Goal: Information Seeking & Learning: Learn about a topic

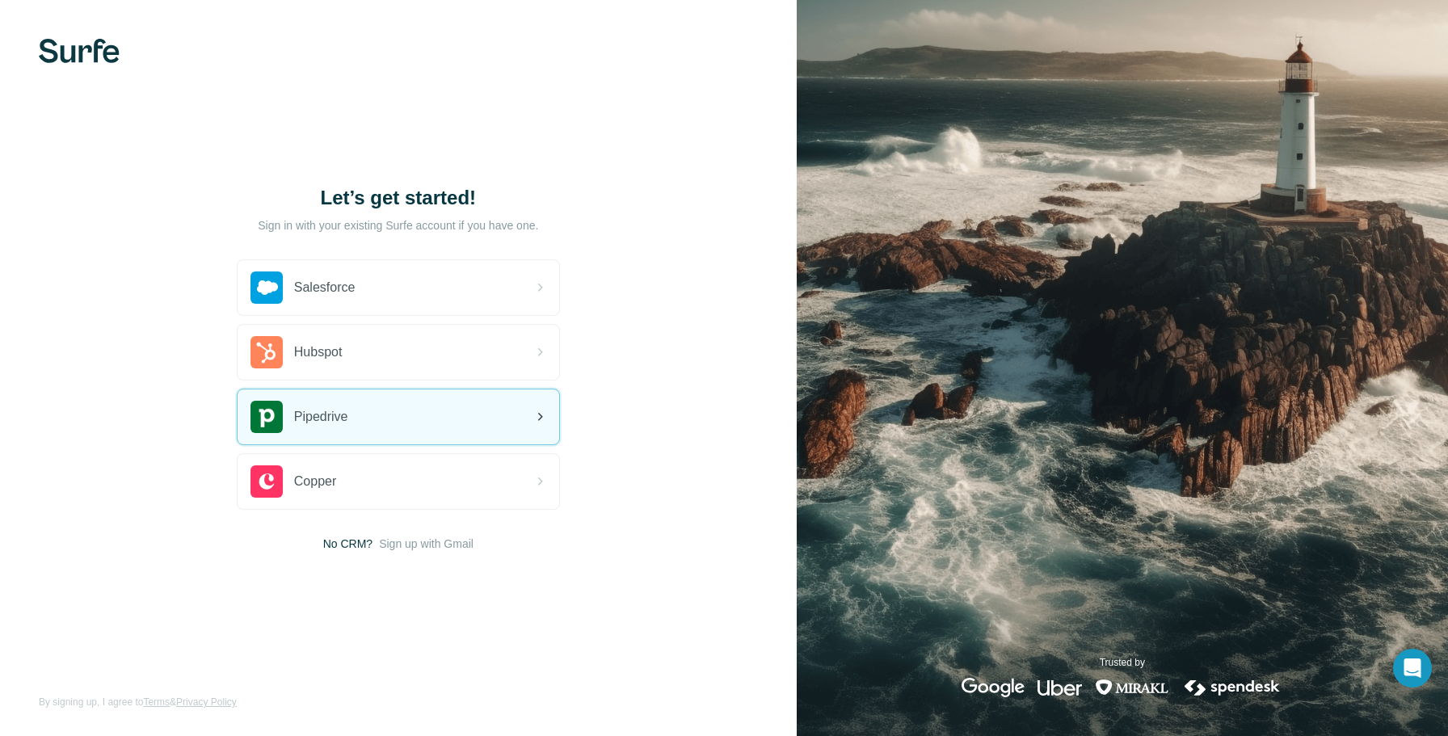
click at [424, 417] on div "Pipedrive" at bounding box center [399, 417] width 322 height 55
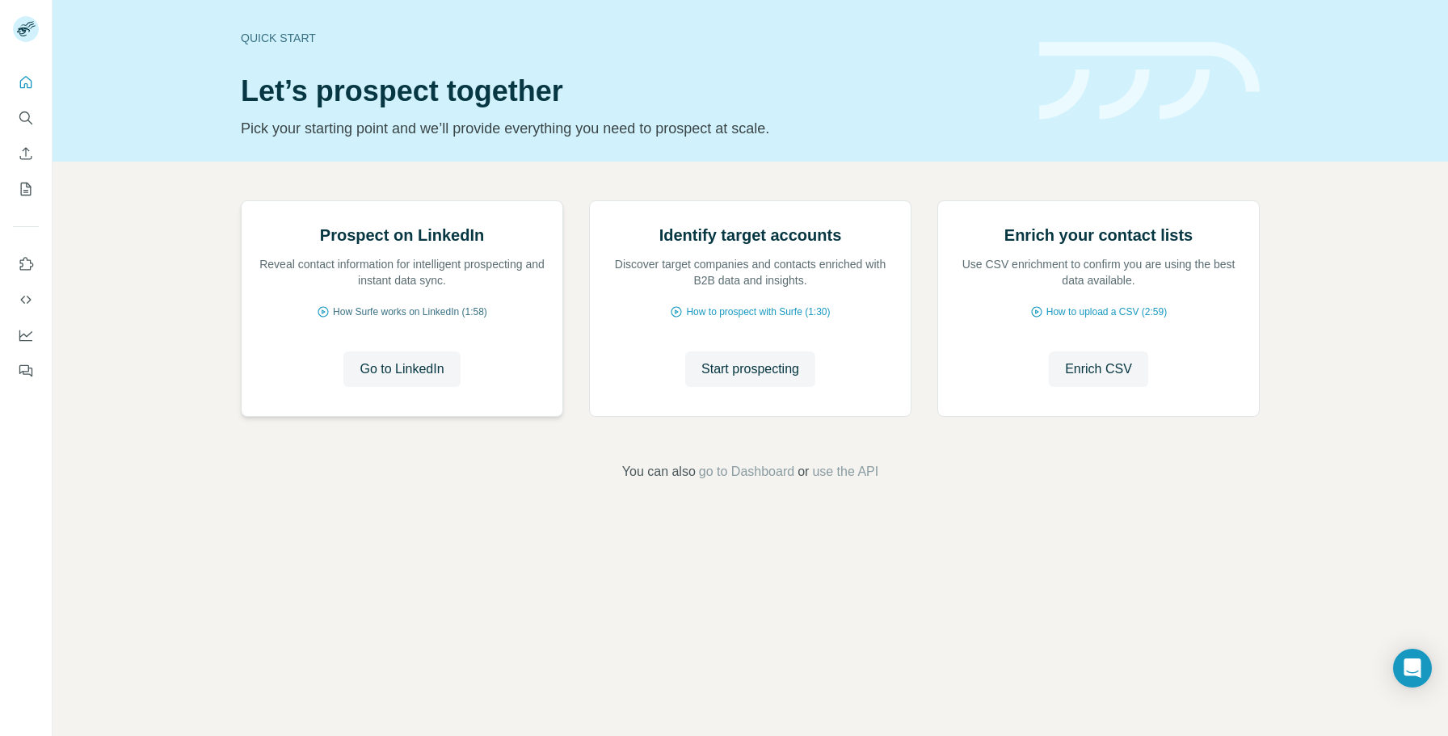
click at [433, 319] on span "How Surfe works on LinkedIn (1:58)" at bounding box center [410, 312] width 154 height 15
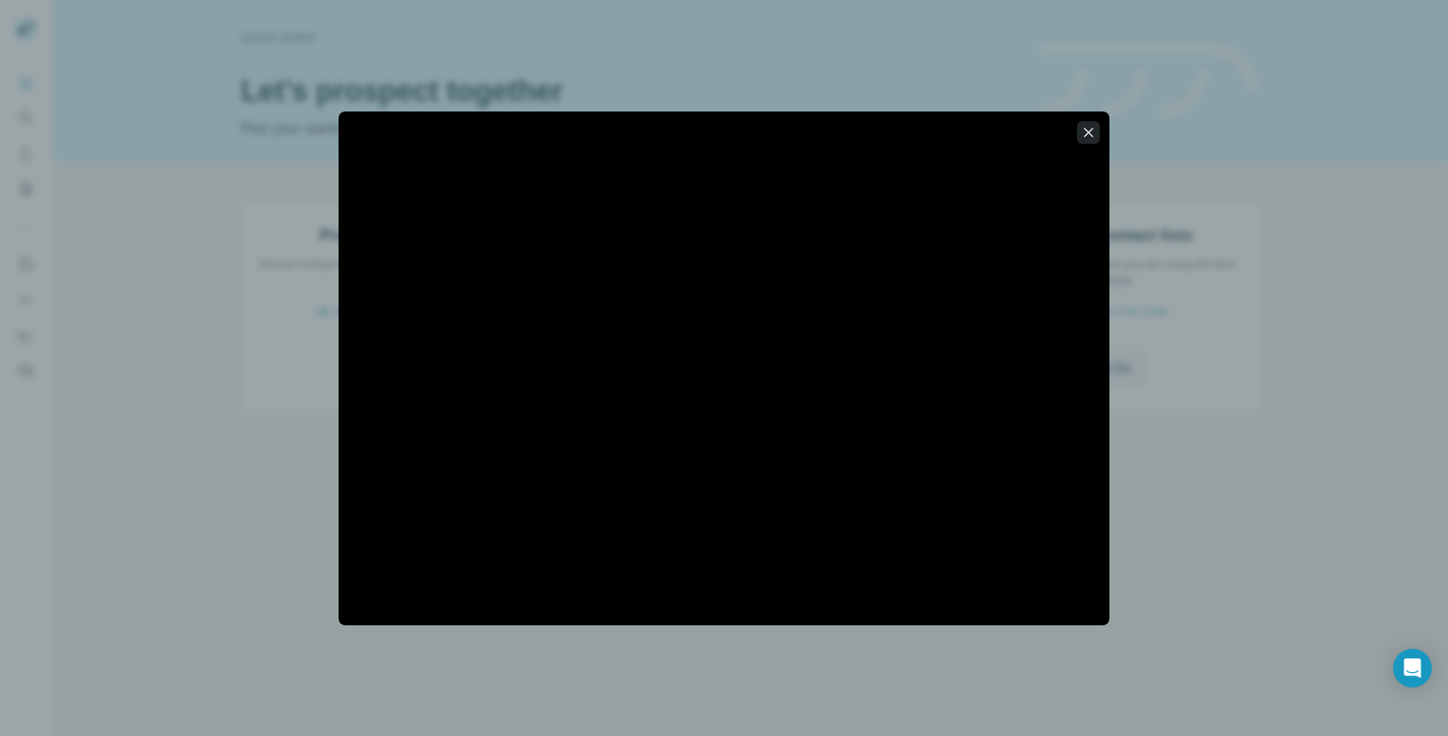
click at [1093, 133] on icon "button" at bounding box center [1089, 132] width 16 height 16
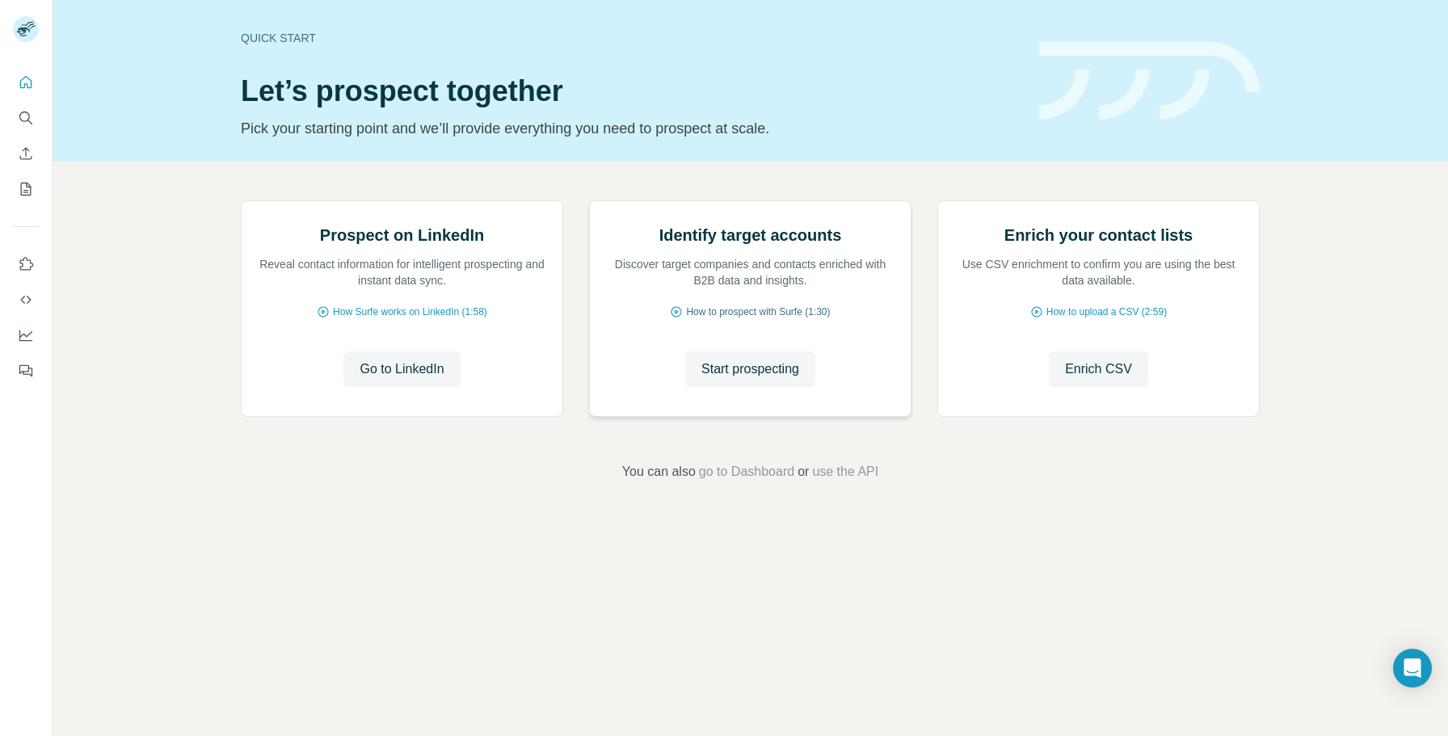
click at [745, 319] on span "How to prospect with Surfe (1:30)" at bounding box center [758, 312] width 144 height 15
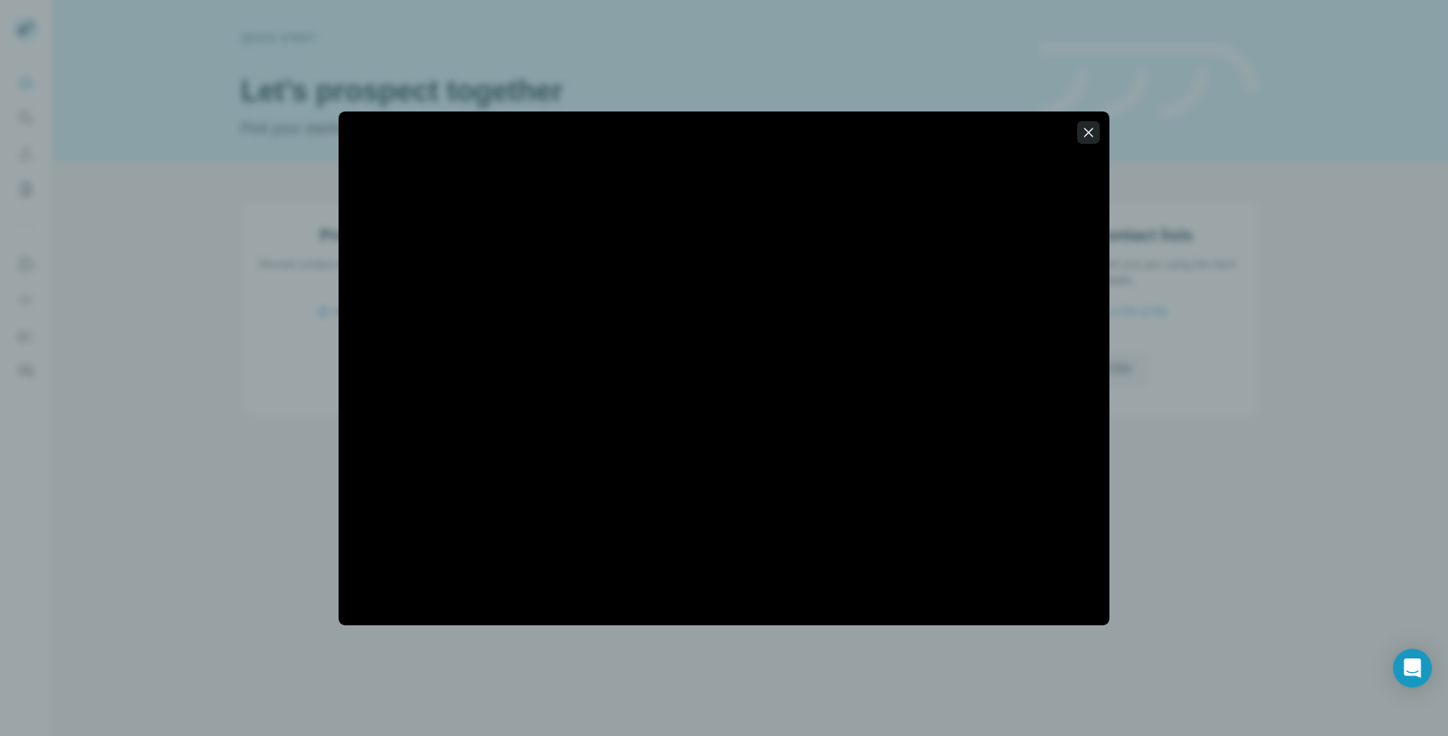
click at [1091, 138] on icon "button" at bounding box center [1089, 132] width 16 height 16
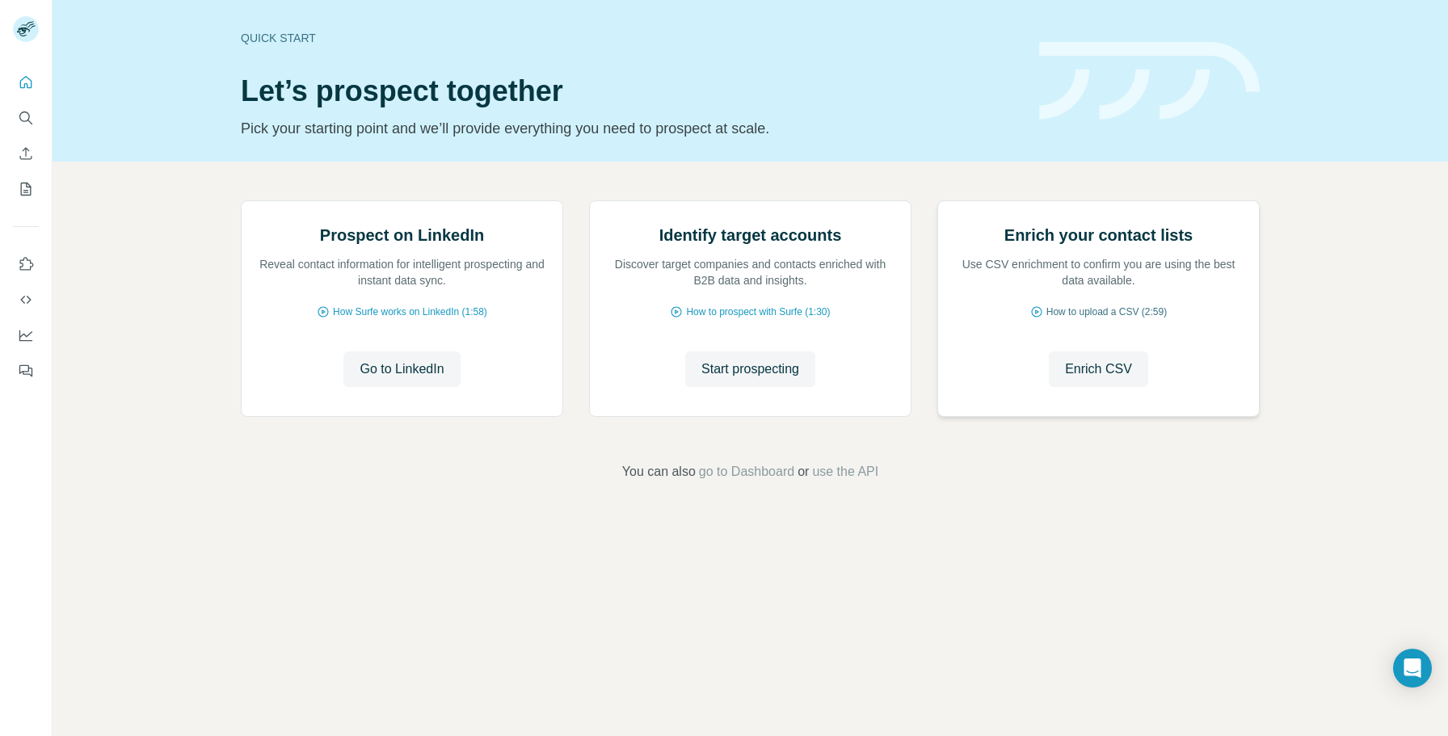
click at [1050, 319] on span "How to upload a CSV (2:59)" at bounding box center [1107, 312] width 120 height 15
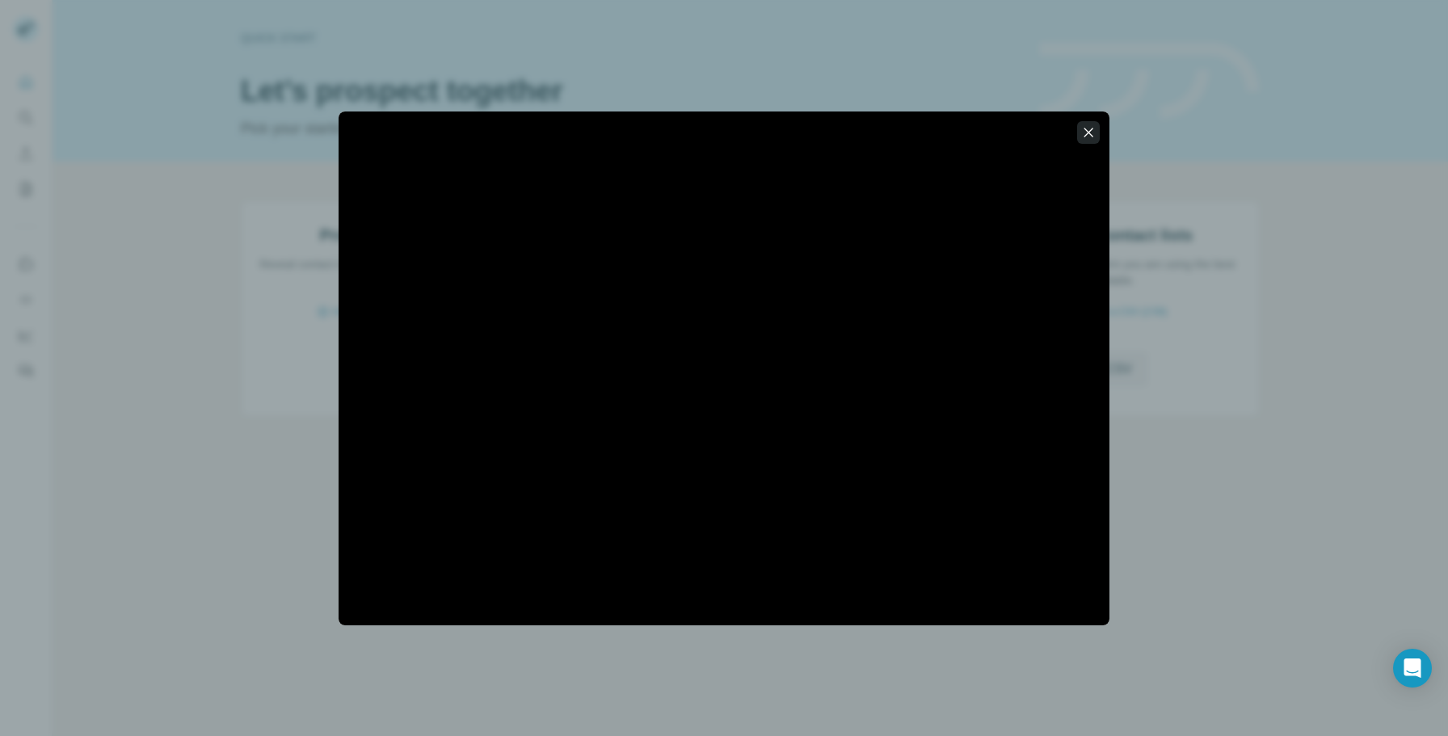
click at [1089, 128] on icon "button" at bounding box center [1089, 132] width 16 height 16
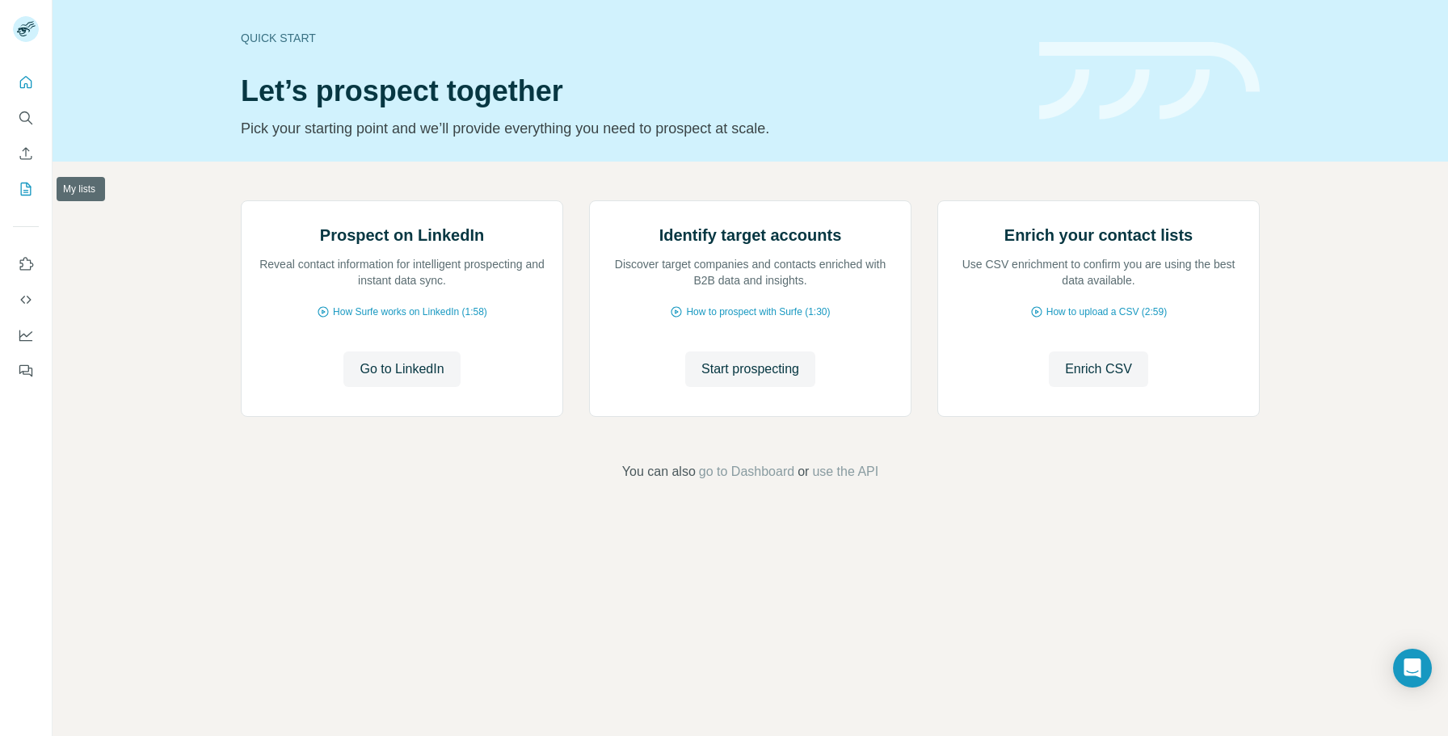
click at [23, 186] on icon "My lists" at bounding box center [26, 189] width 16 height 16
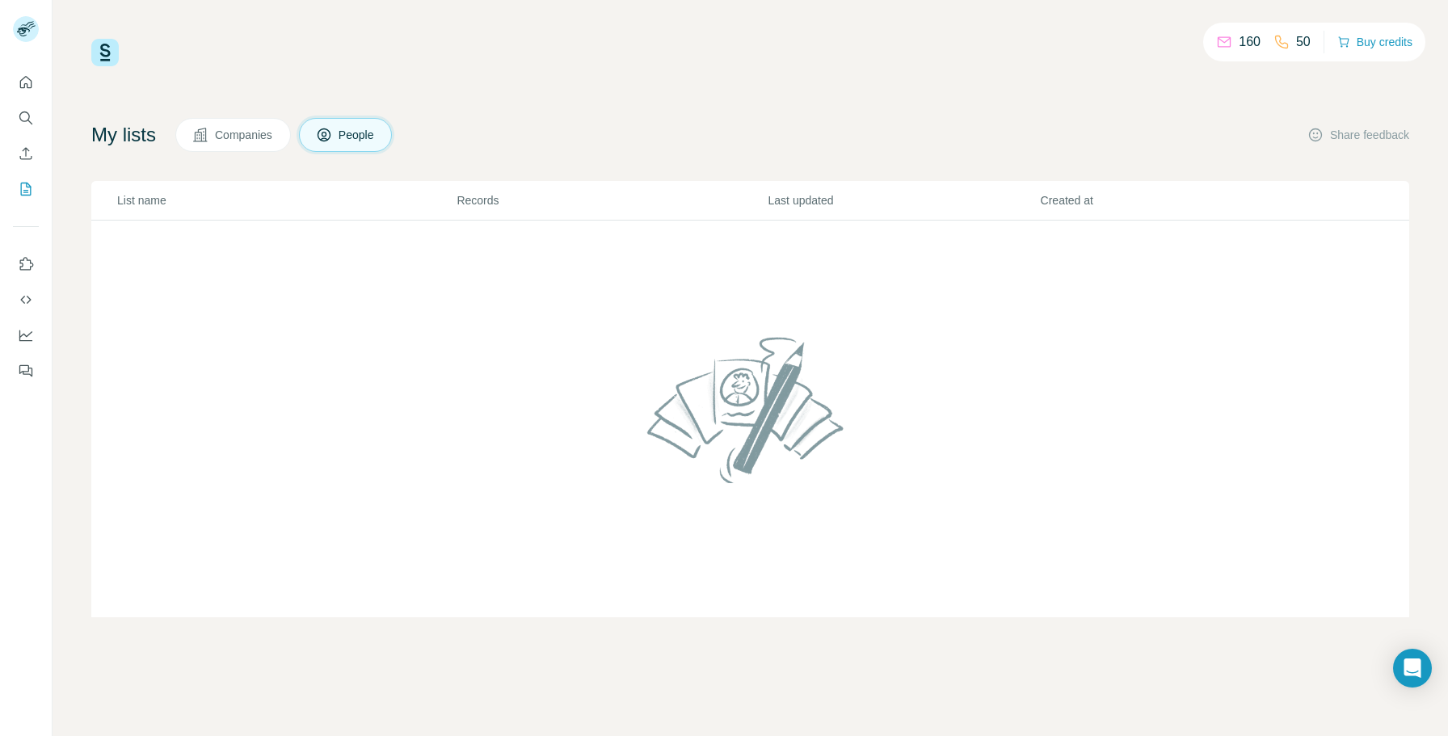
click at [363, 136] on span "People" at bounding box center [357, 135] width 37 height 16
click at [27, 152] on icon "Enrich CSV" at bounding box center [26, 153] width 16 height 16
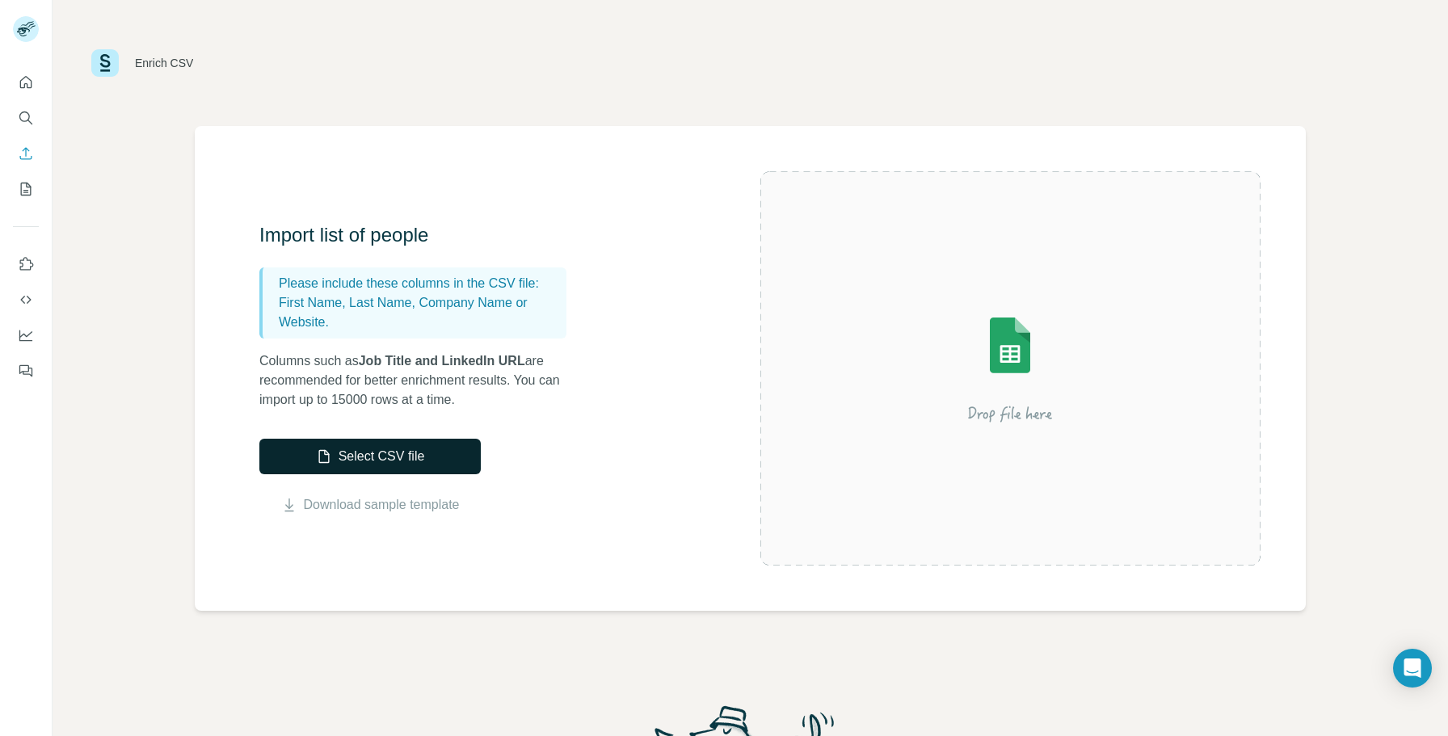
click at [365, 453] on button "Select CSV file" at bounding box center [369, 457] width 221 height 36
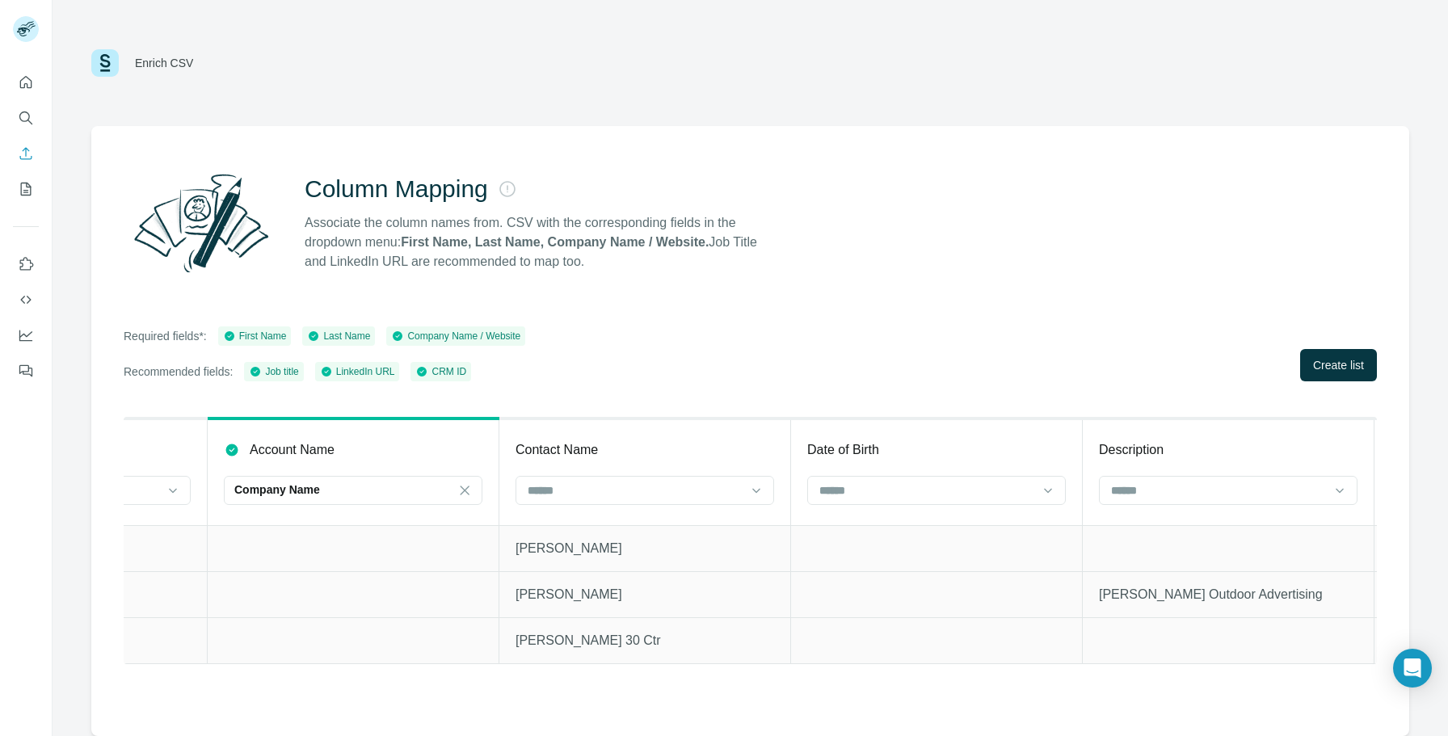
scroll to position [0, 841]
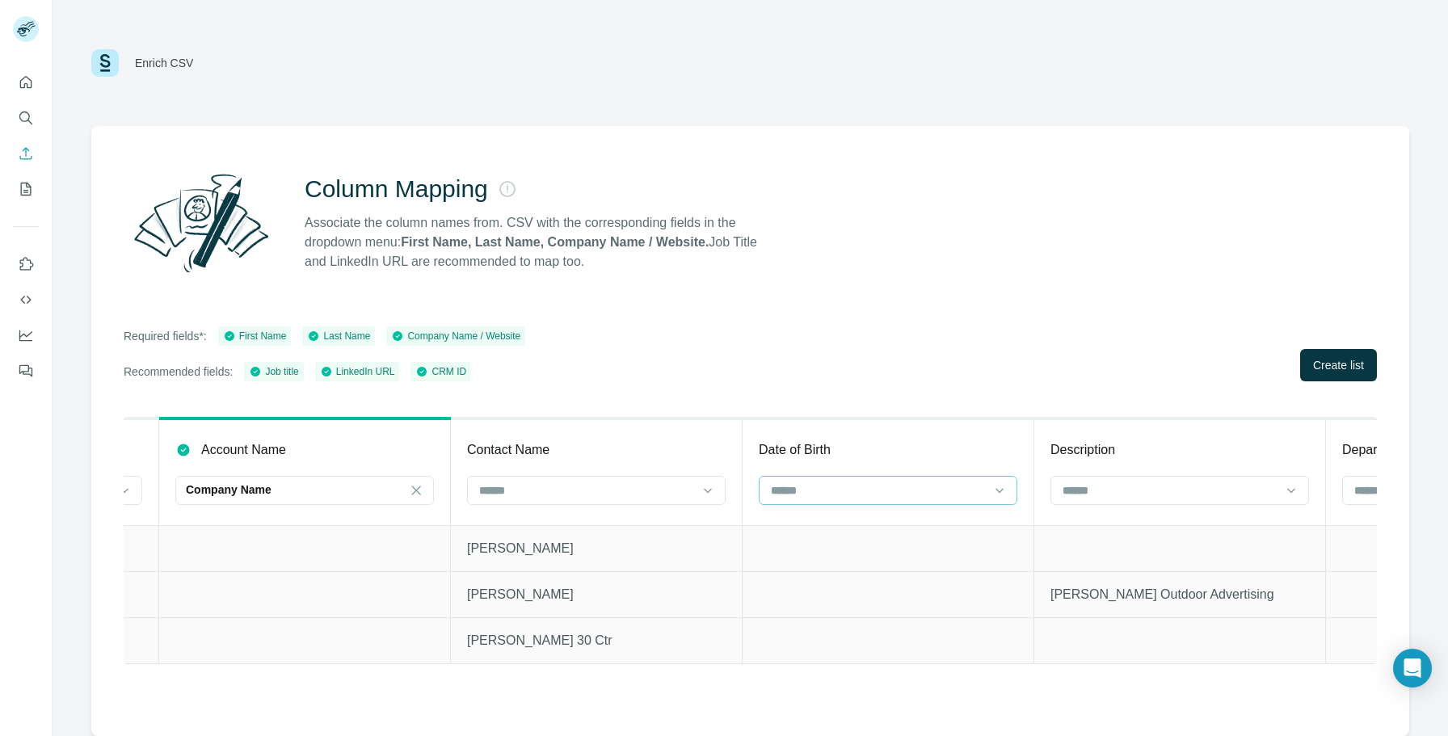
click at [843, 491] on input at bounding box center [878, 491] width 218 height 18
click at [843, 491] on input at bounding box center [875, 491] width 213 height 18
click at [1127, 494] on input at bounding box center [1170, 491] width 218 height 18
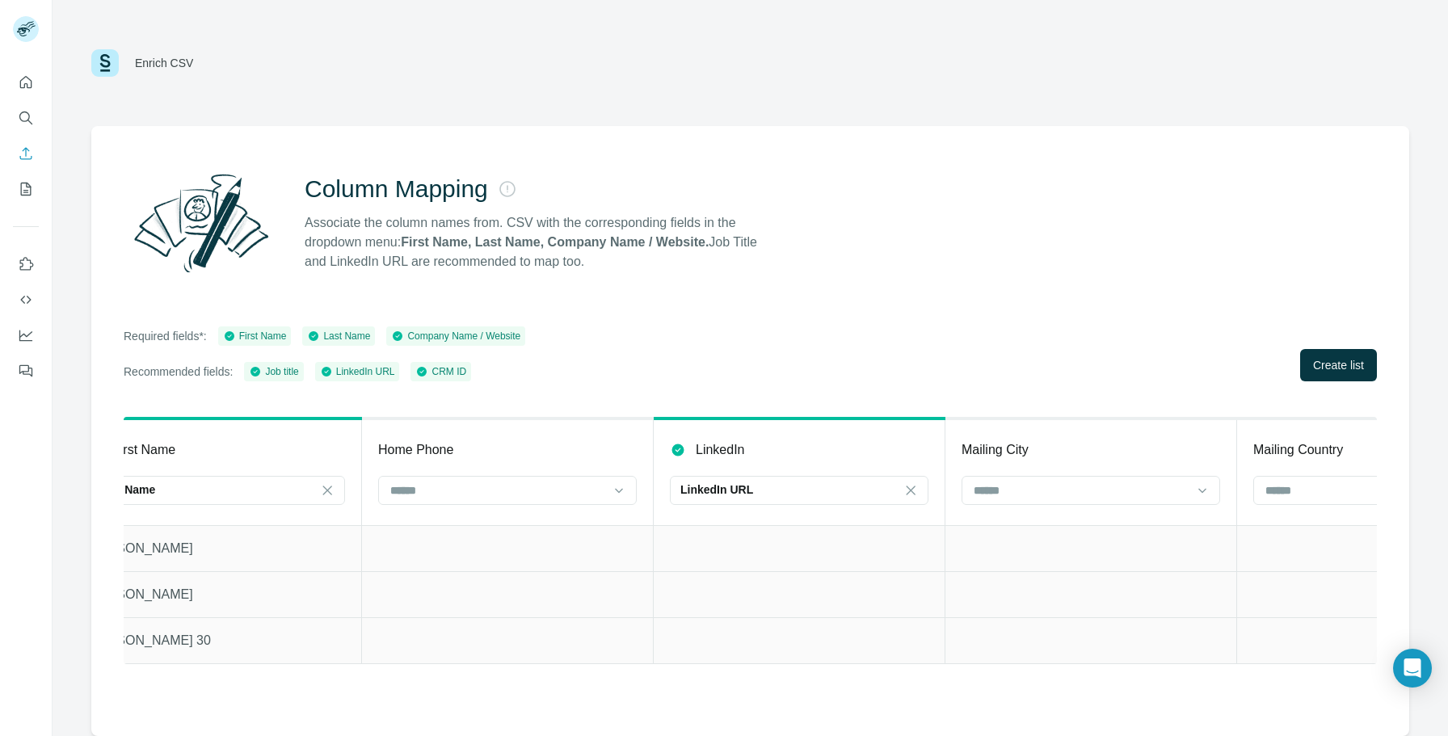
scroll to position [0, 2979]
click at [520, 500] on div at bounding box center [491, 490] width 218 height 27
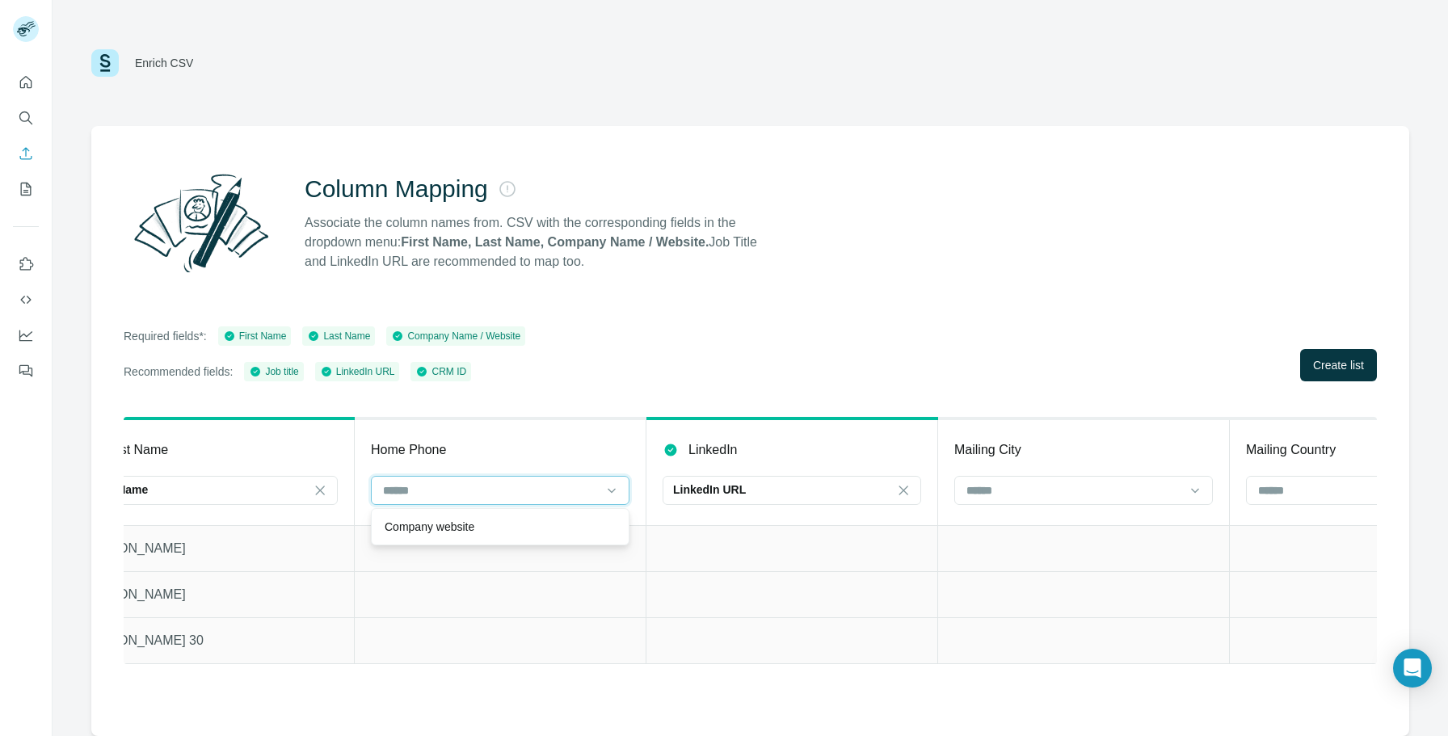
click at [523, 489] on input at bounding box center [488, 491] width 213 height 18
click at [1102, 488] on input at bounding box center [1074, 491] width 218 height 18
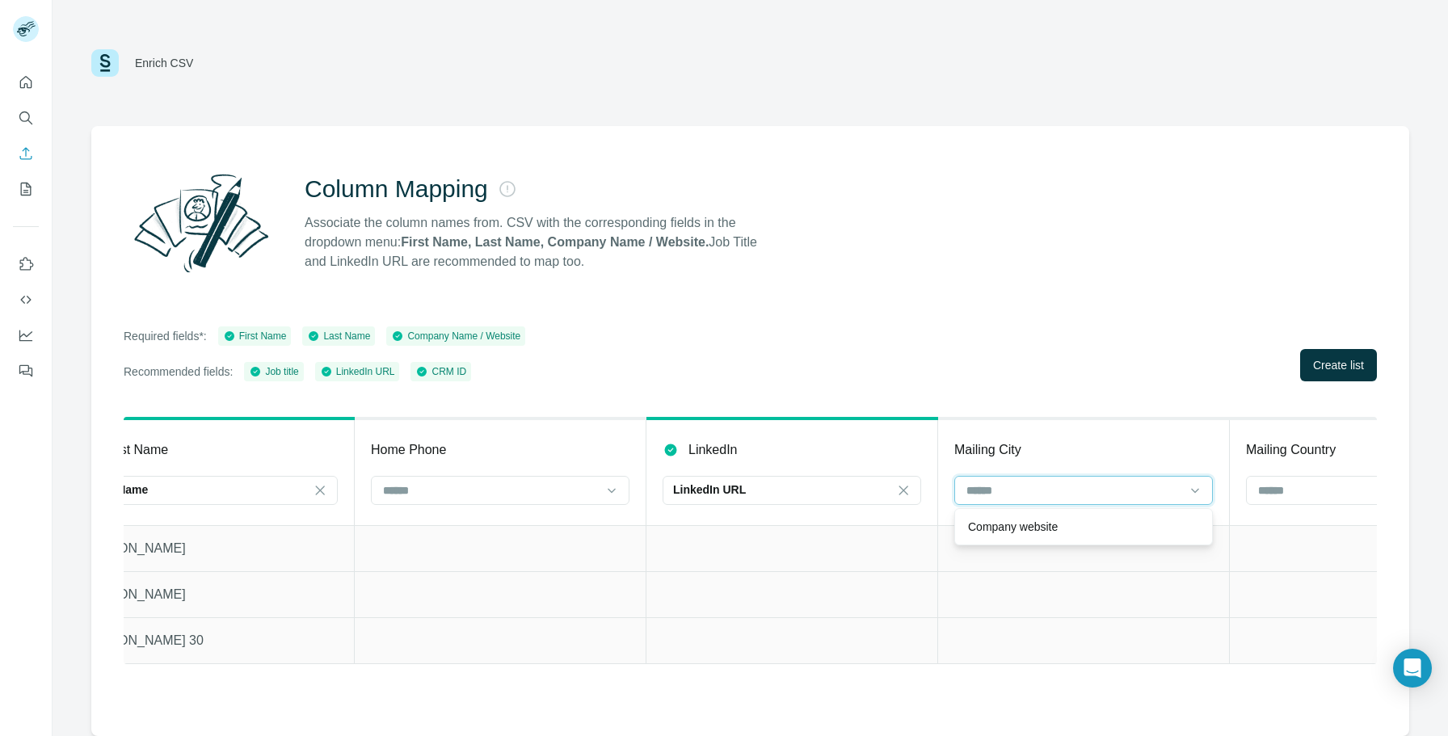
click at [1102, 488] on input at bounding box center [1071, 491] width 213 height 18
click at [1195, 492] on icon at bounding box center [1195, 491] width 16 height 16
click at [1181, 529] on div "Company website" at bounding box center [1083, 527] width 231 height 16
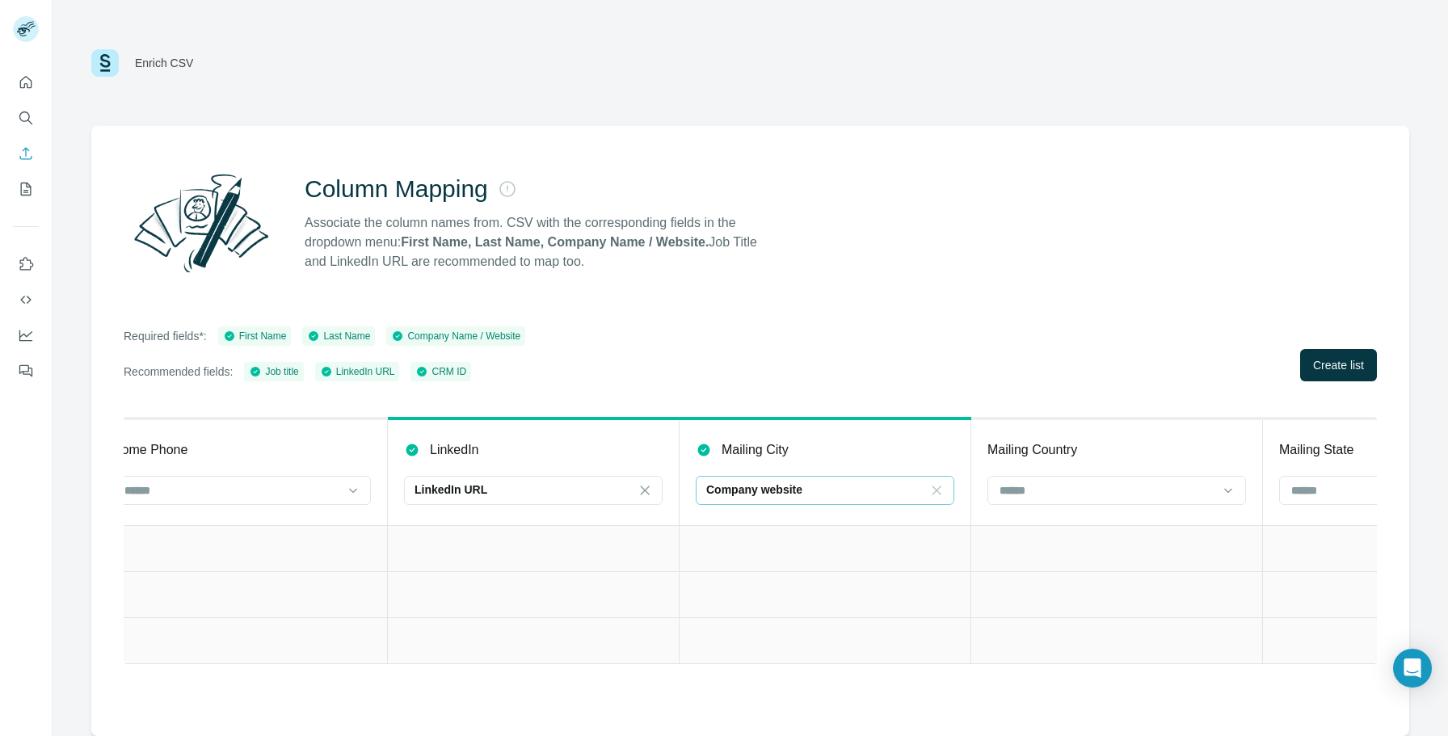
scroll to position [0, 3300]
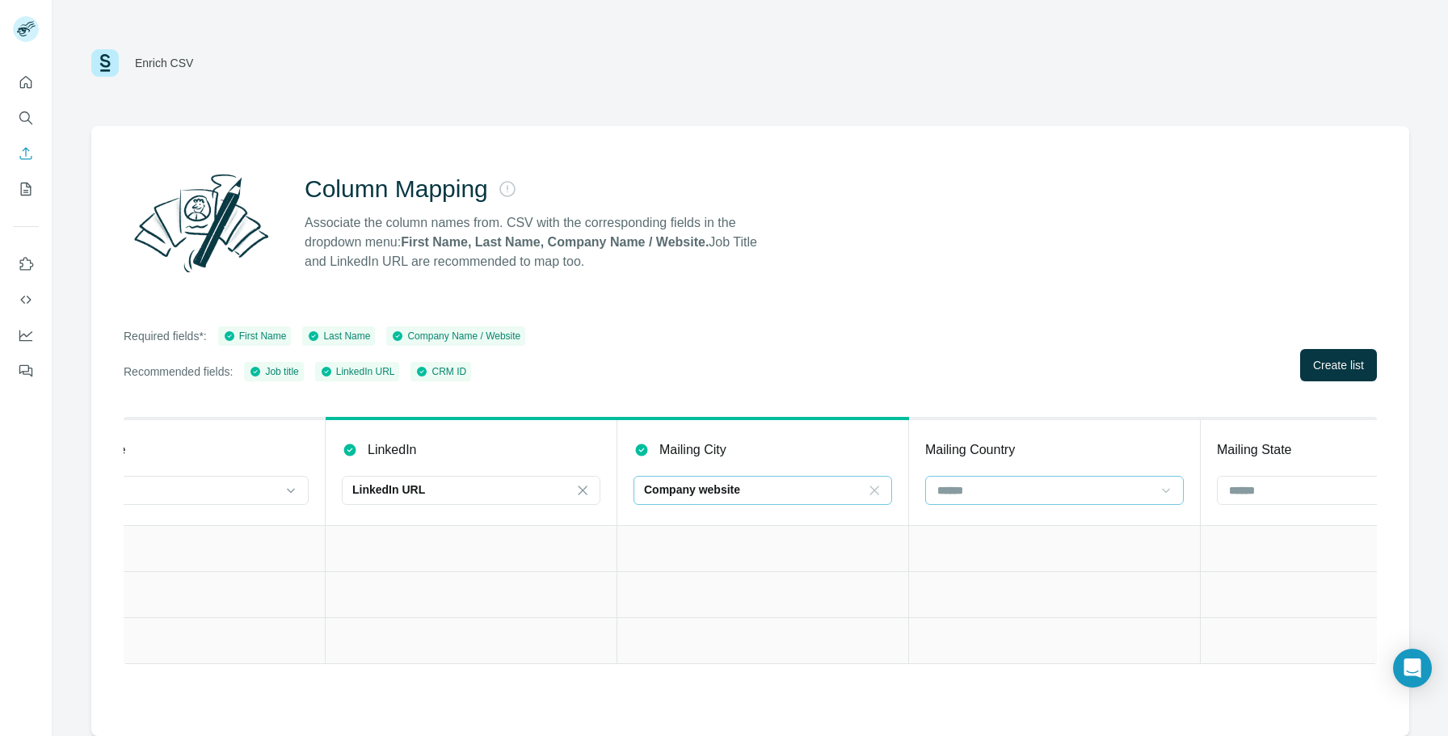
click at [1165, 491] on icon at bounding box center [1166, 490] width 8 height 5
click at [0, 0] on div at bounding box center [0, 0] width 0 height 0
click at [1039, 483] on input at bounding box center [1042, 491] width 213 height 18
type input "*"
click at [1259, 486] on input at bounding box center [1337, 491] width 218 height 18
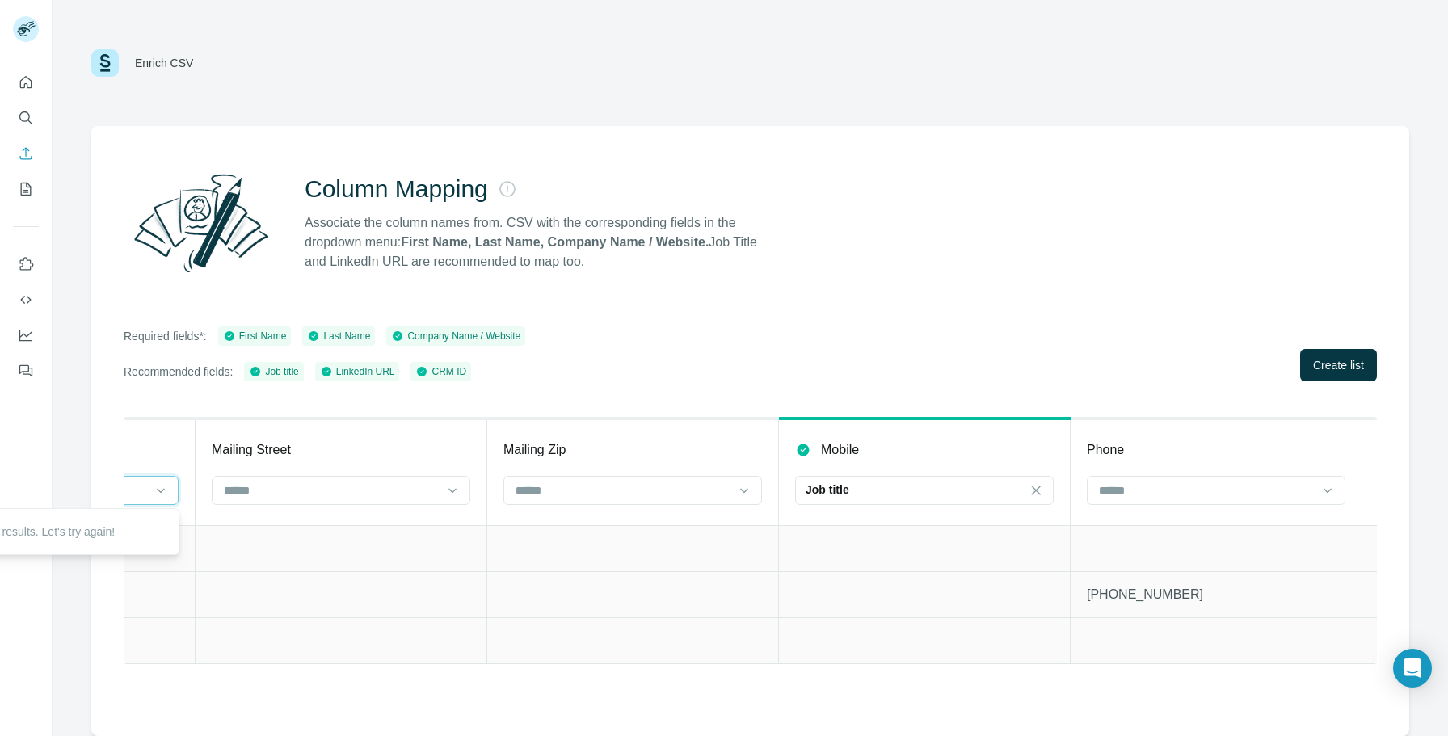
scroll to position [0, 4597]
click at [1035, 489] on icon at bounding box center [1037, 491] width 16 height 16
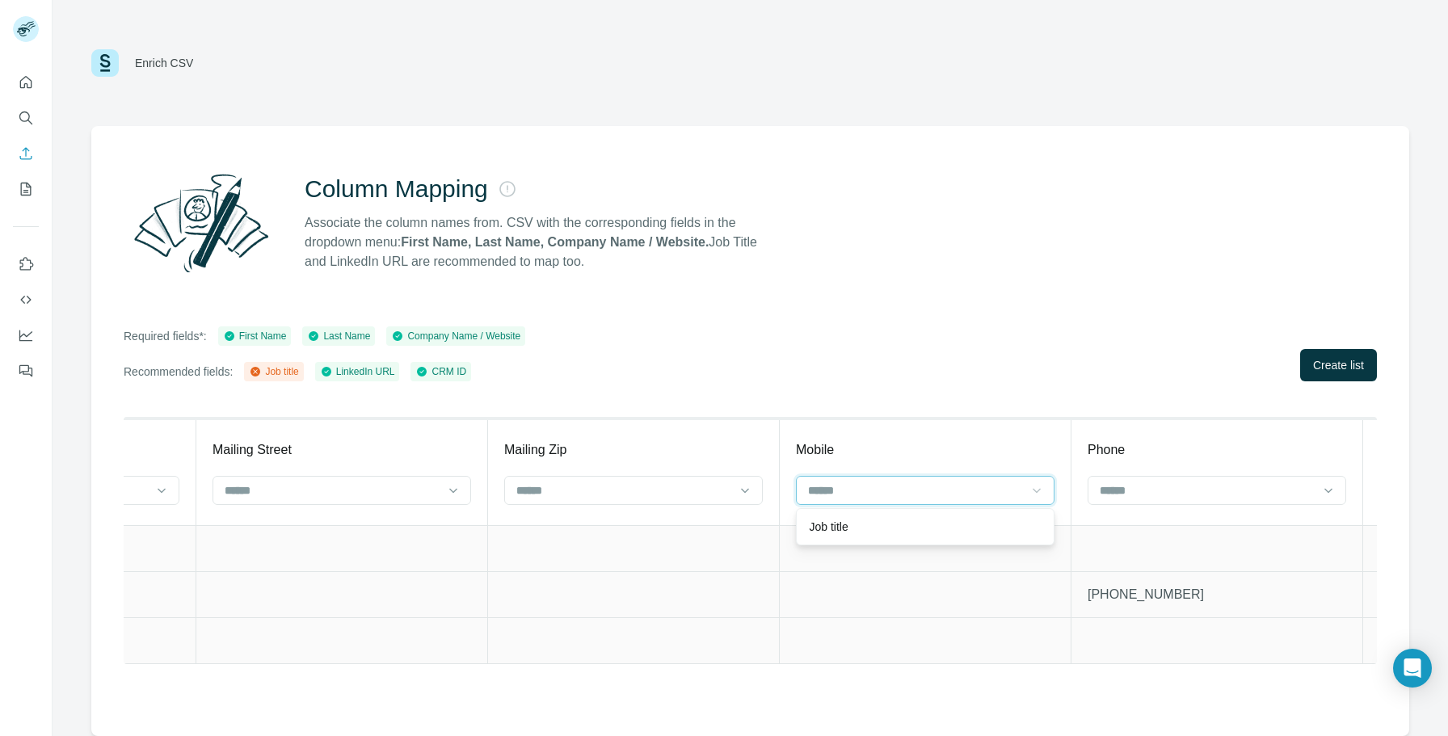
scroll to position [0, 0]
click at [976, 491] on input at bounding box center [916, 491] width 218 height 18
type input "*"
click at [1210, 570] on td at bounding box center [1218, 548] width 292 height 46
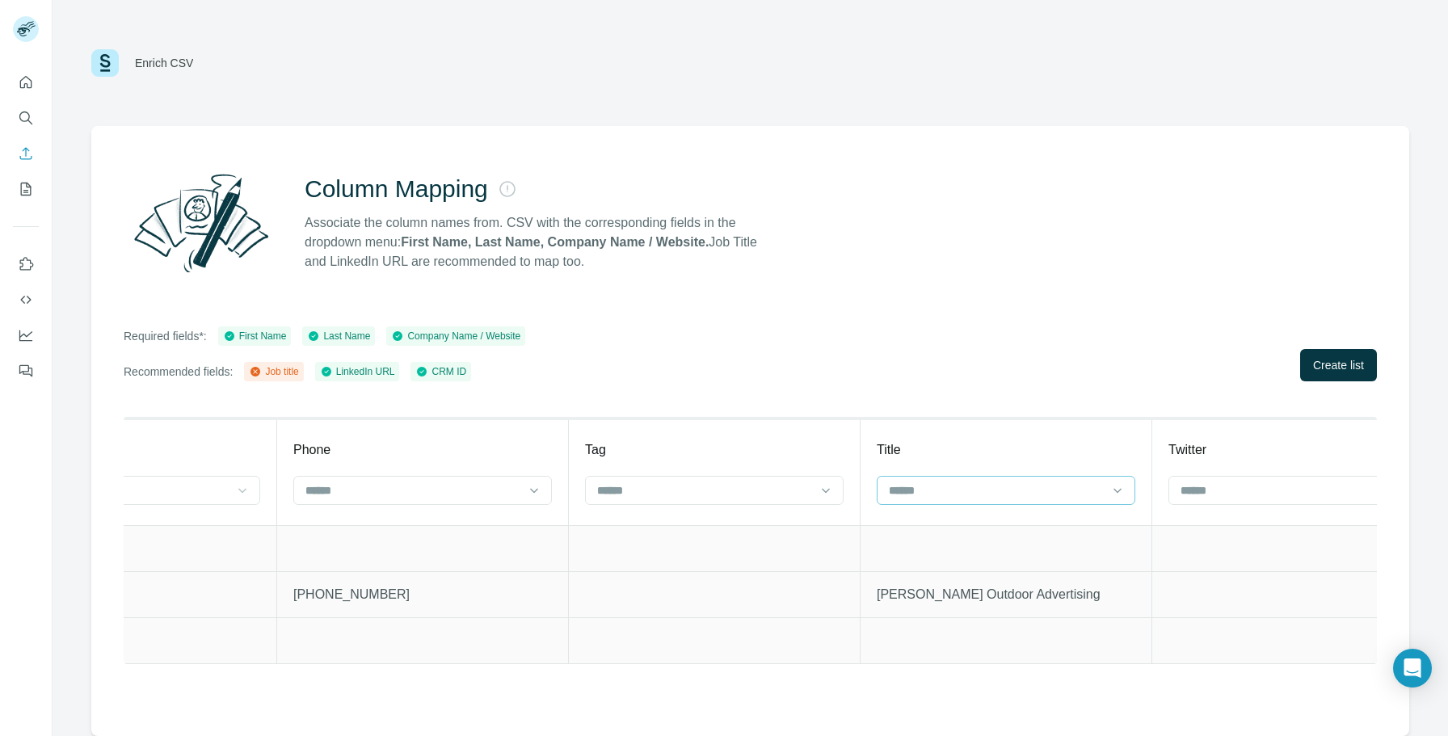
scroll to position [0, 5458]
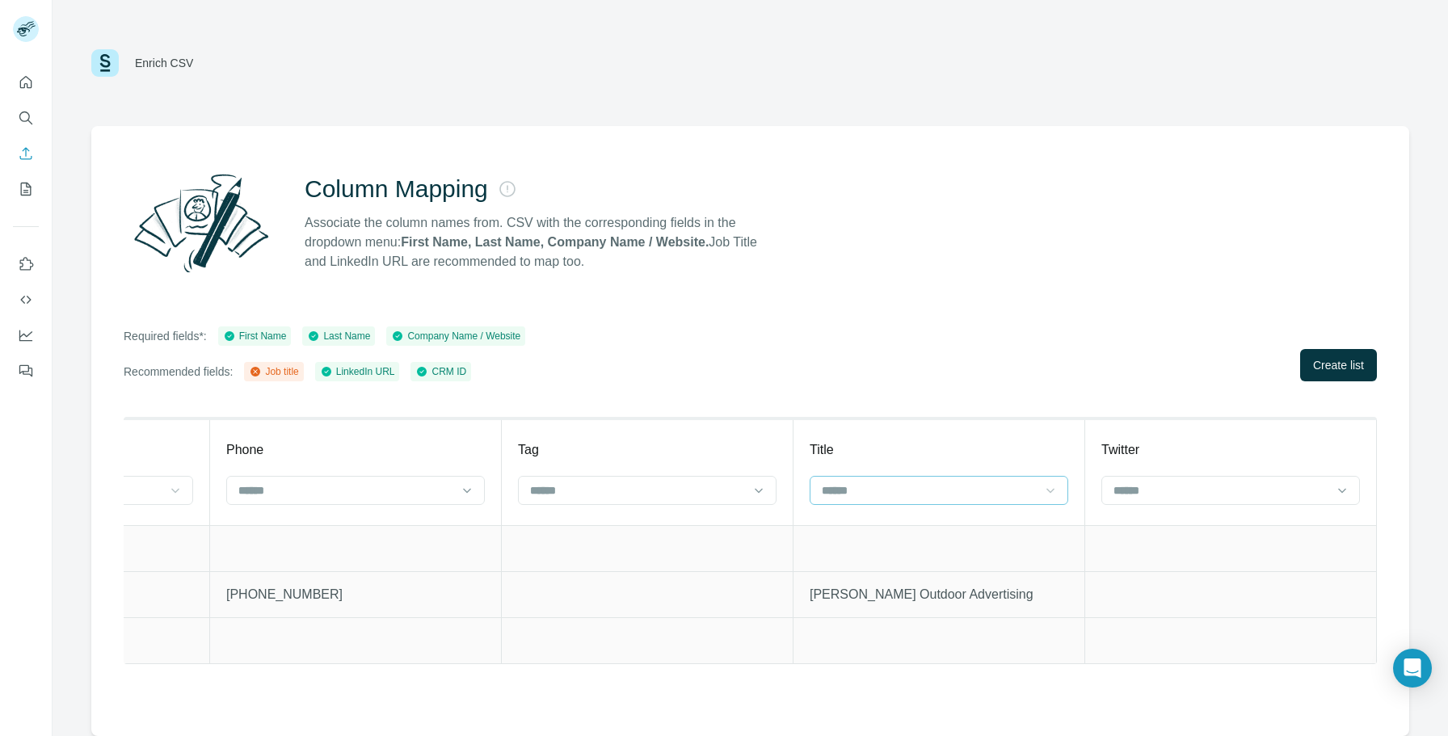
click at [1043, 491] on icon at bounding box center [1051, 491] width 16 height 16
click at [1027, 525] on div "Job title" at bounding box center [939, 527] width 231 height 16
click at [1176, 487] on input at bounding box center [1221, 491] width 218 height 18
click at [1202, 600] on td at bounding box center [1232, 594] width 292 height 46
click at [1359, 365] on span "Create list" at bounding box center [1338, 365] width 51 height 16
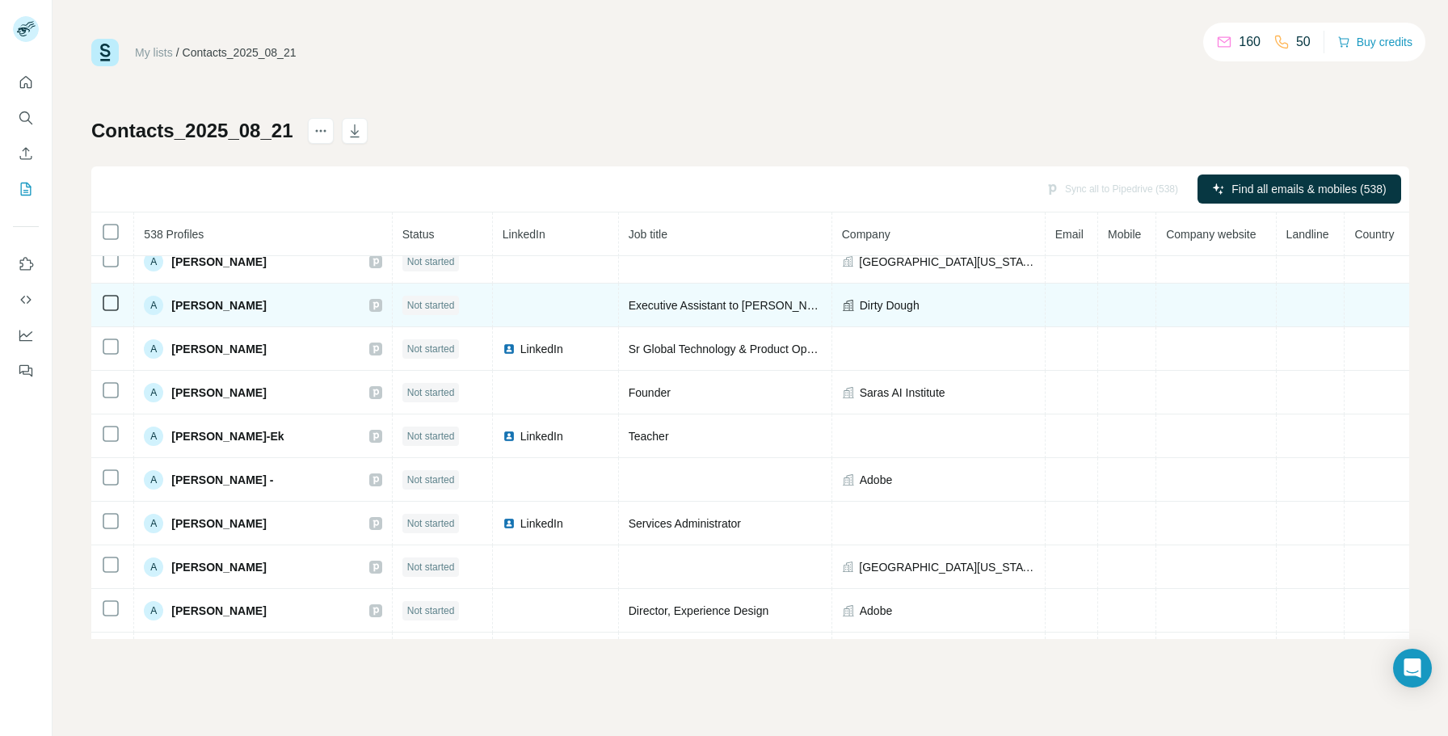
scroll to position [1363, 0]
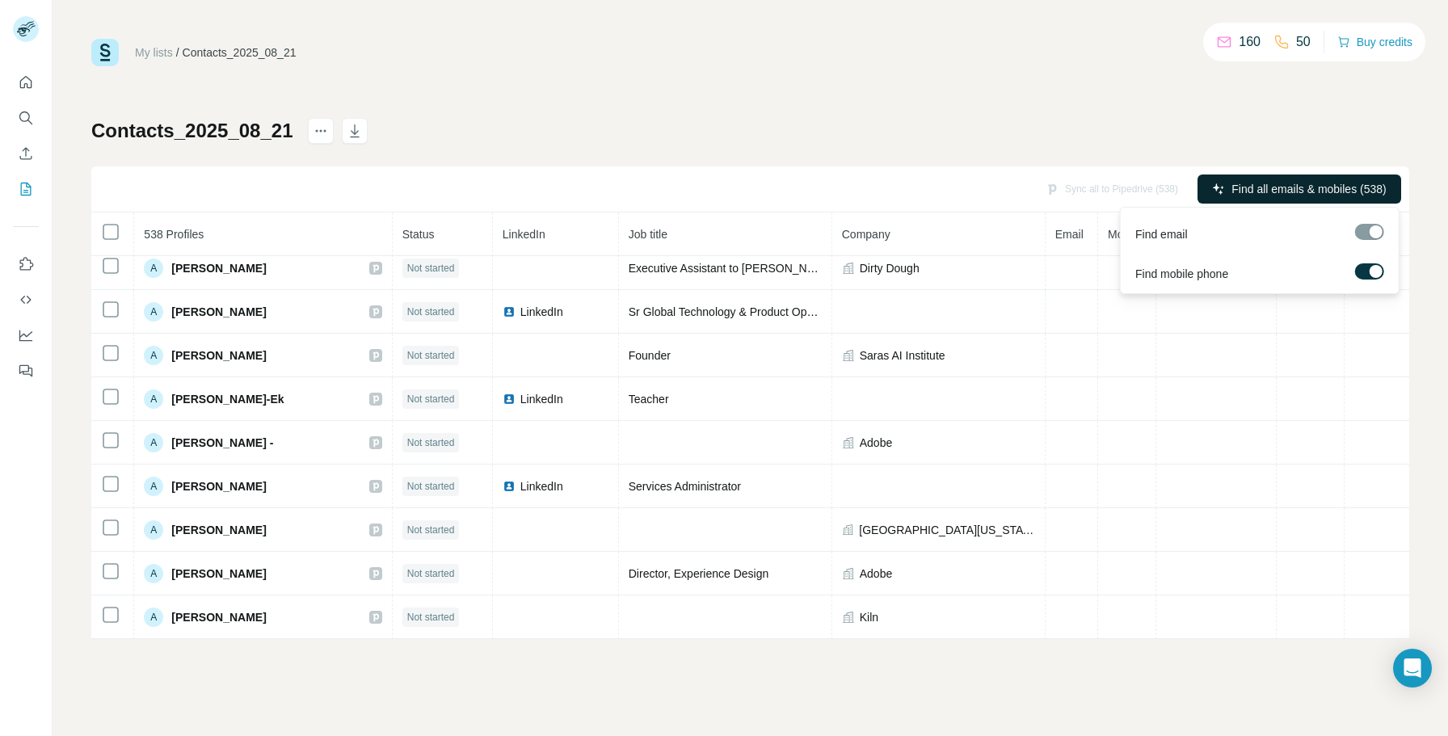
click at [1280, 191] on span "Find all emails & mobiles (538)" at bounding box center [1309, 189] width 154 height 16
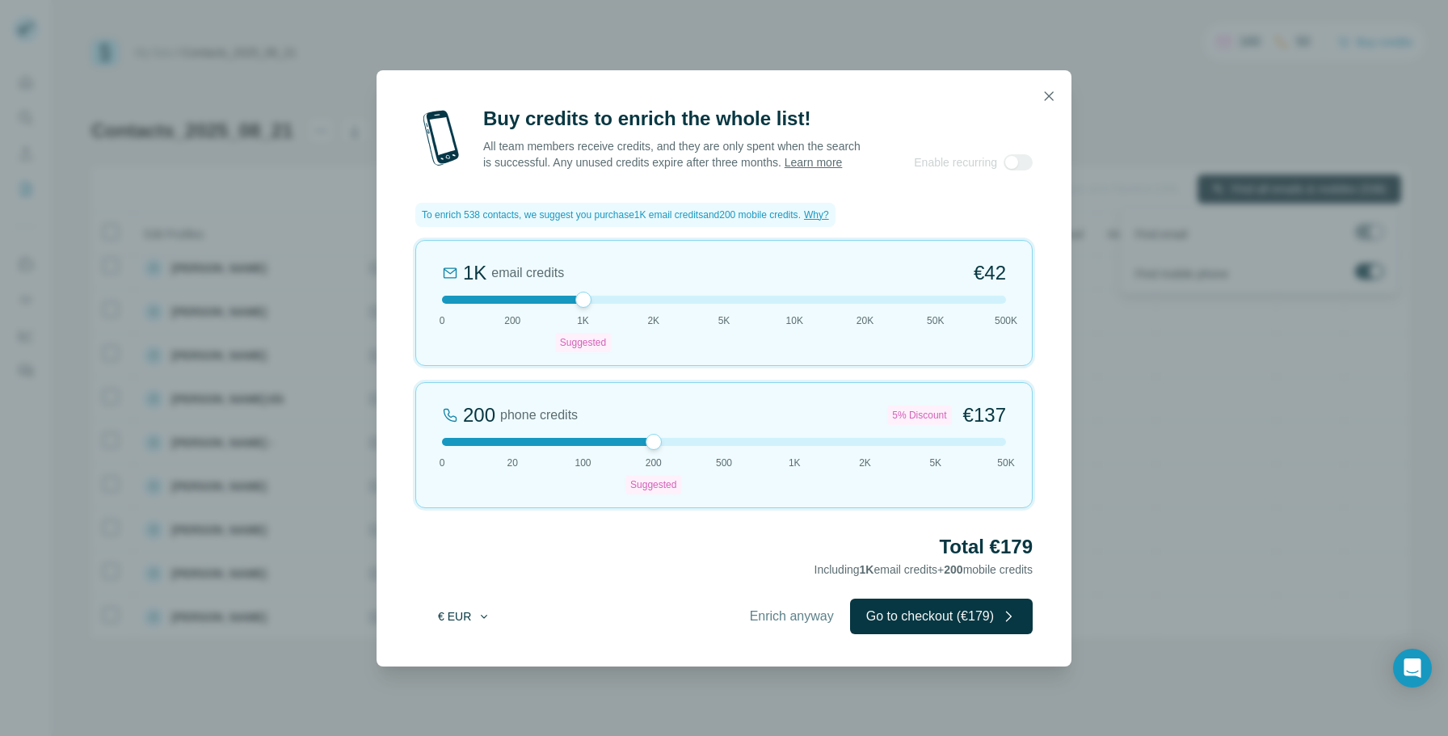
click at [487, 623] on icon "button" at bounding box center [484, 616] width 13 height 13
click at [485, 656] on div "$ USD" at bounding box center [497, 661] width 136 height 16
click at [1049, 91] on icon "button" at bounding box center [1049, 95] width 9 height 9
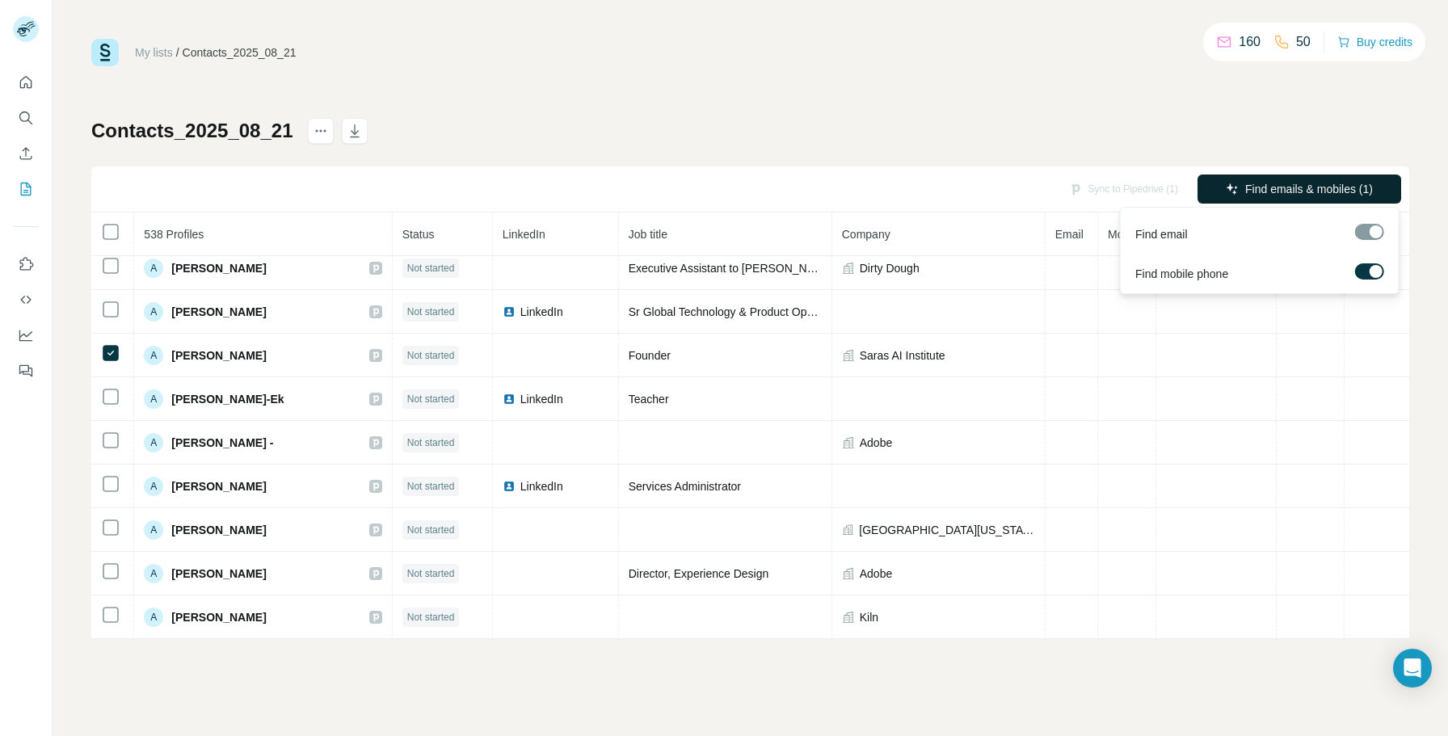
click at [672, 129] on div "Contacts_2025_08_21 Sync to Pipedrive (1) Find emails & mobiles (1) 538 Profile…" at bounding box center [750, 378] width 1318 height 521
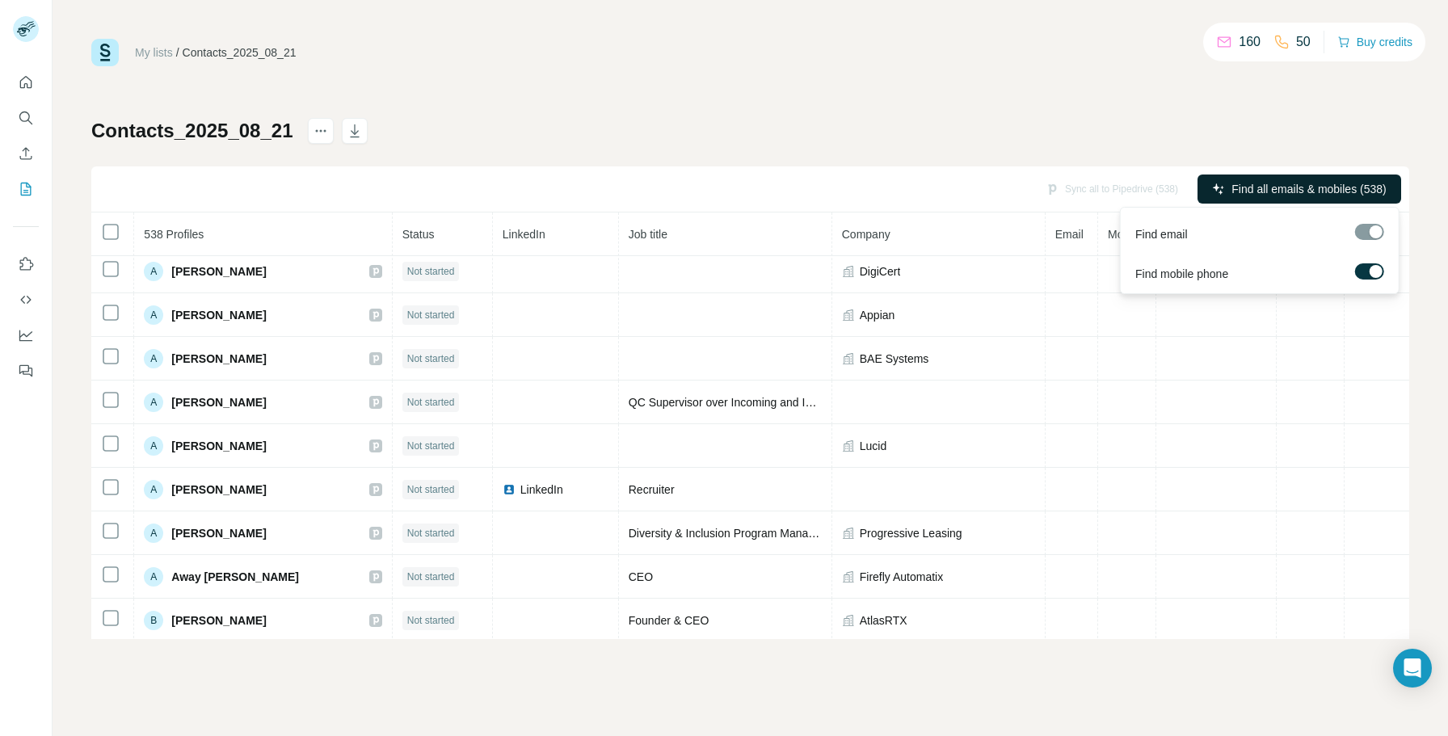
scroll to position [1799, 0]
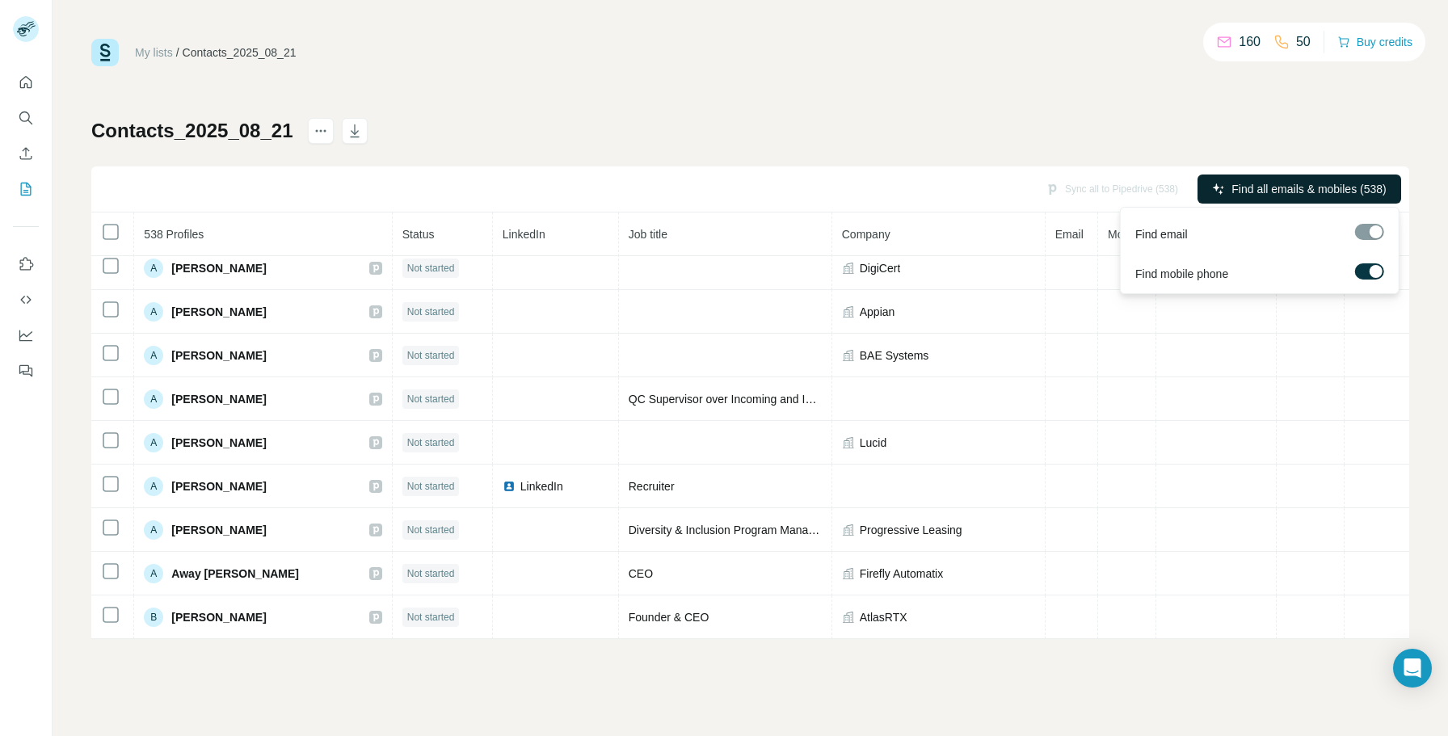
click at [984, 96] on div "My lists / Contacts_2025_08_21 160 50 Buy credits Contacts_2025_08_21 Sync all …" at bounding box center [750, 339] width 1318 height 601
click at [32, 161] on icon "Enrich CSV" at bounding box center [26, 153] width 16 height 16
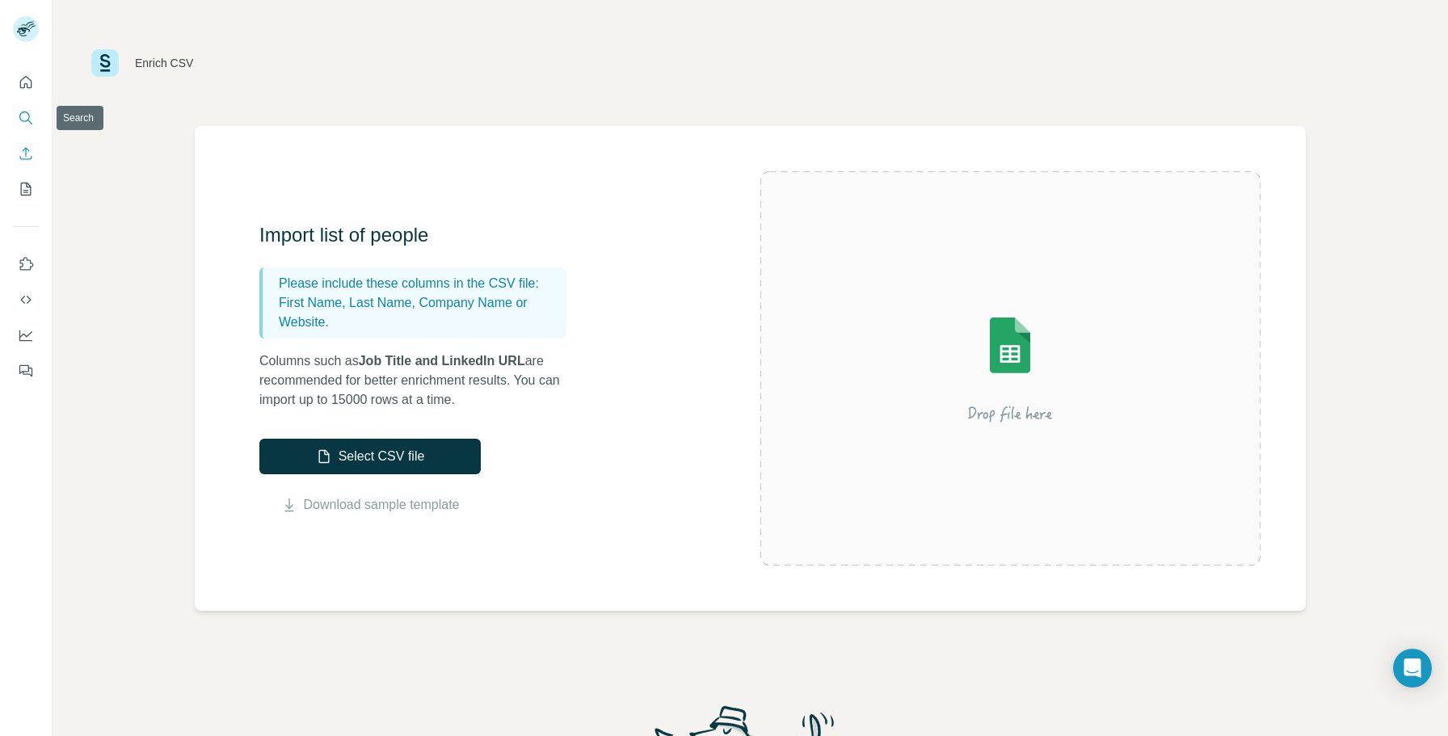
click at [28, 118] on icon "Search" at bounding box center [24, 117] width 11 height 11
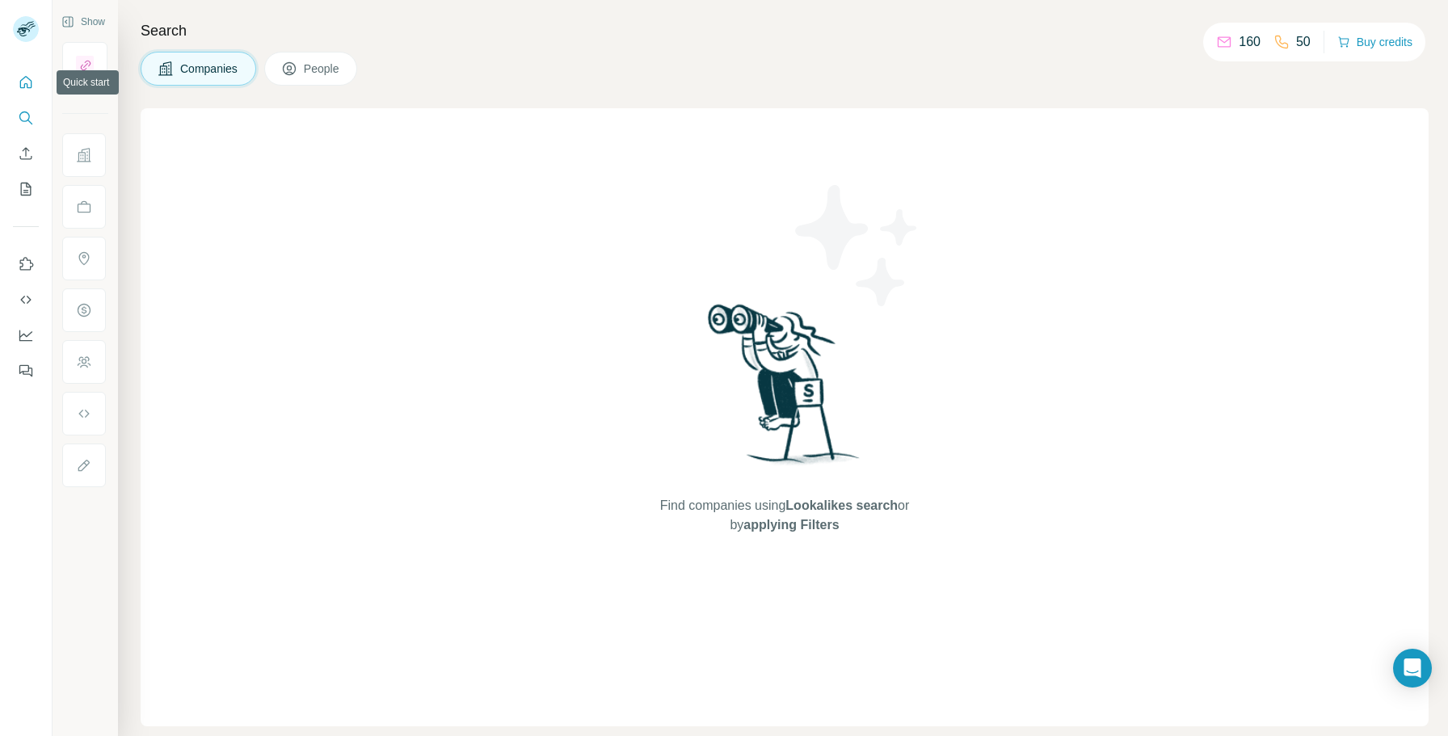
click at [23, 84] on icon "Quick start" at bounding box center [26, 82] width 16 height 16
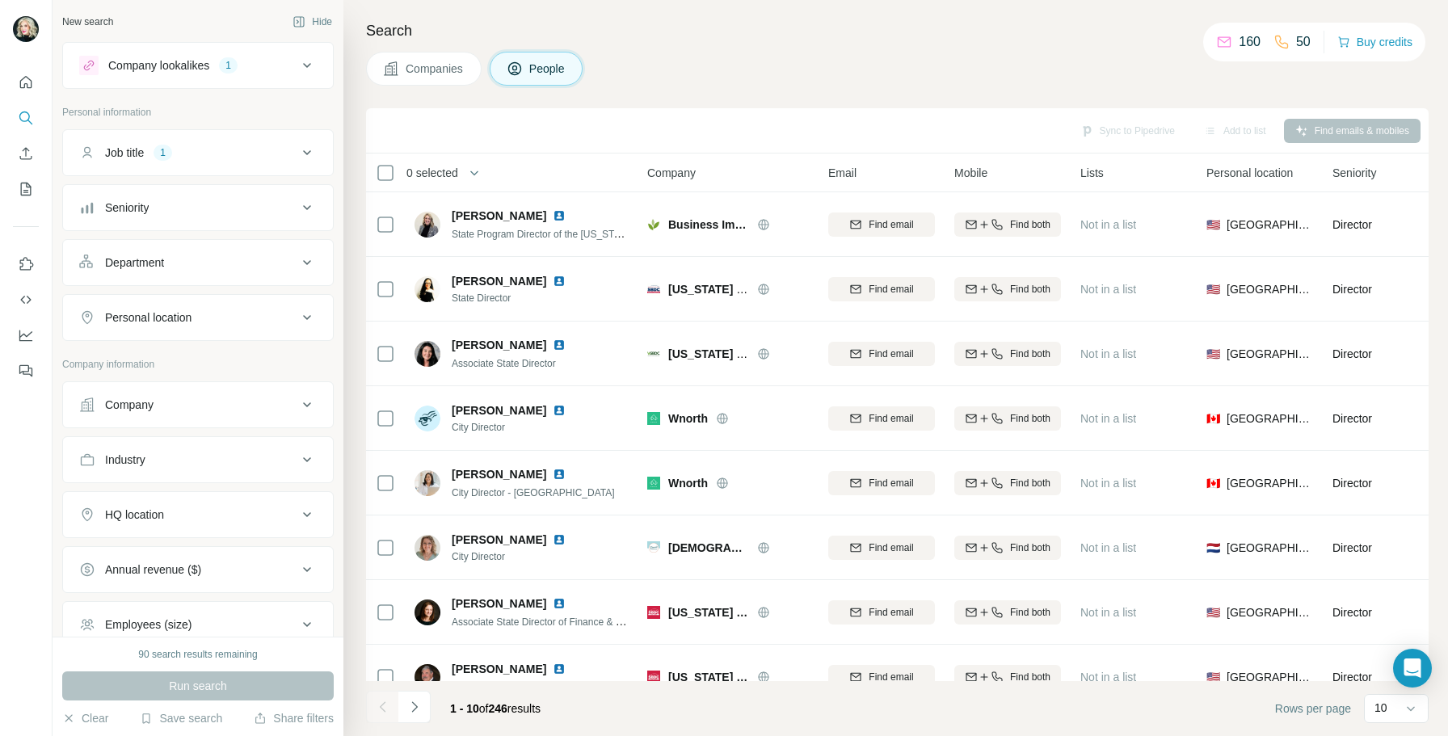
click at [427, 74] on span "Companies" at bounding box center [435, 69] width 59 height 16
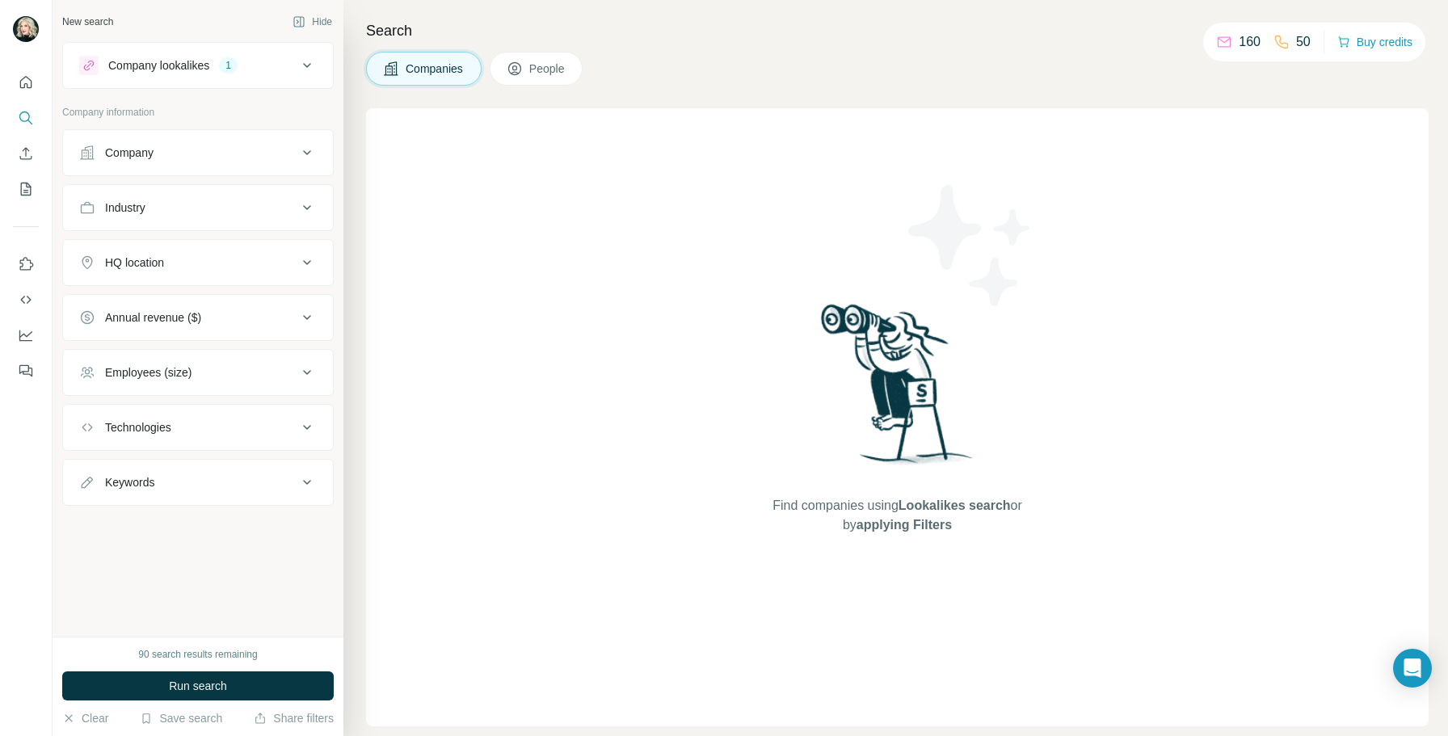
click at [163, 432] on div "Technologies" at bounding box center [138, 427] width 66 height 16
click at [154, 158] on div "Company" at bounding box center [129, 153] width 48 height 16
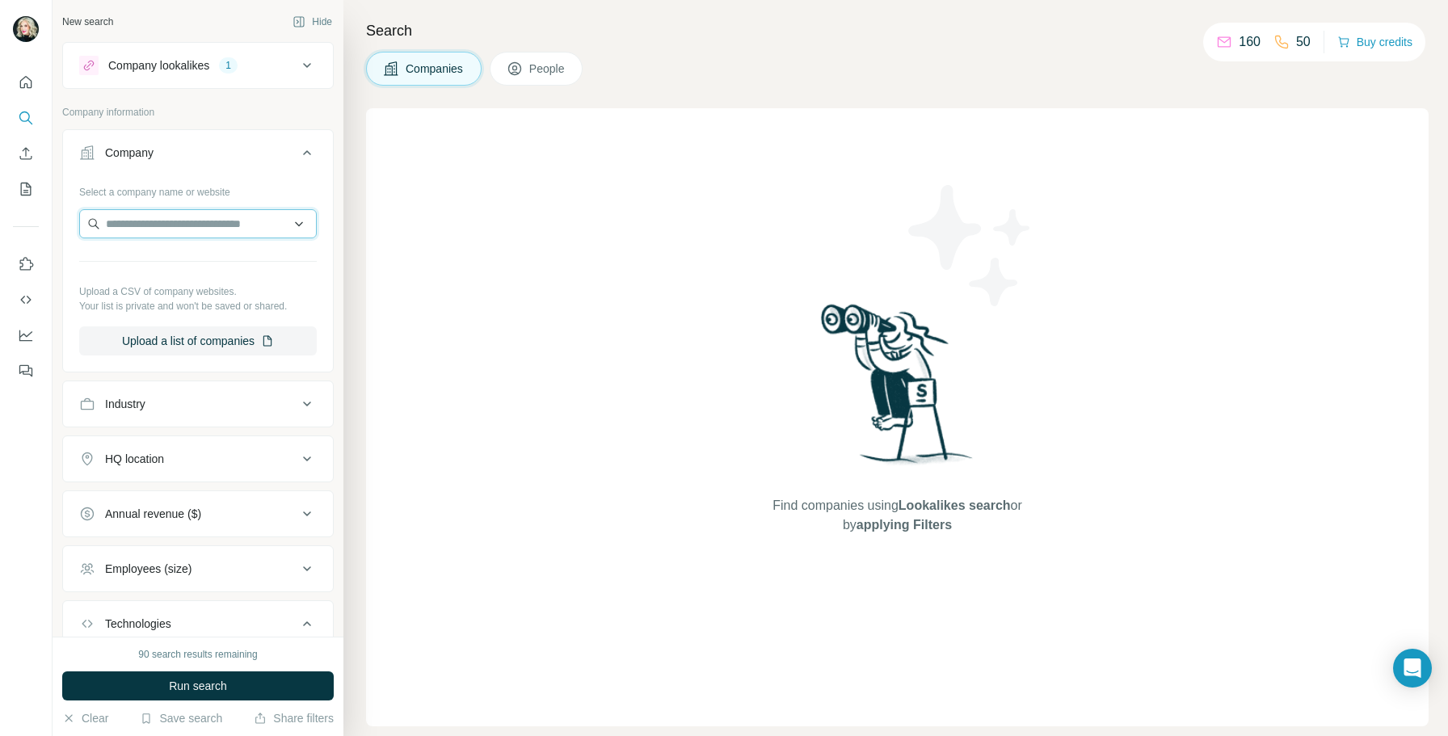
click at [158, 228] on input "text" at bounding box center [198, 223] width 238 height 29
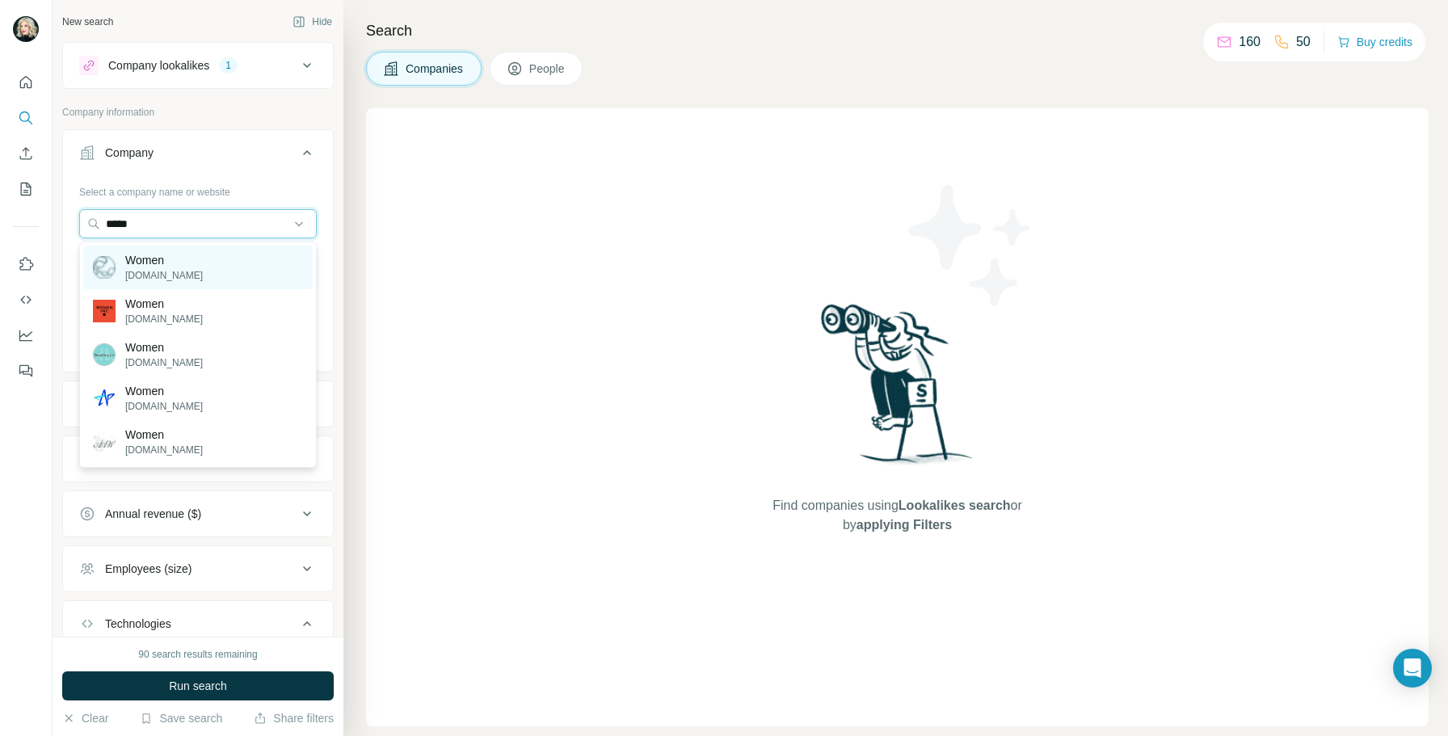
type input "*****"
click at [172, 266] on p "Women" at bounding box center [164, 260] width 78 height 16
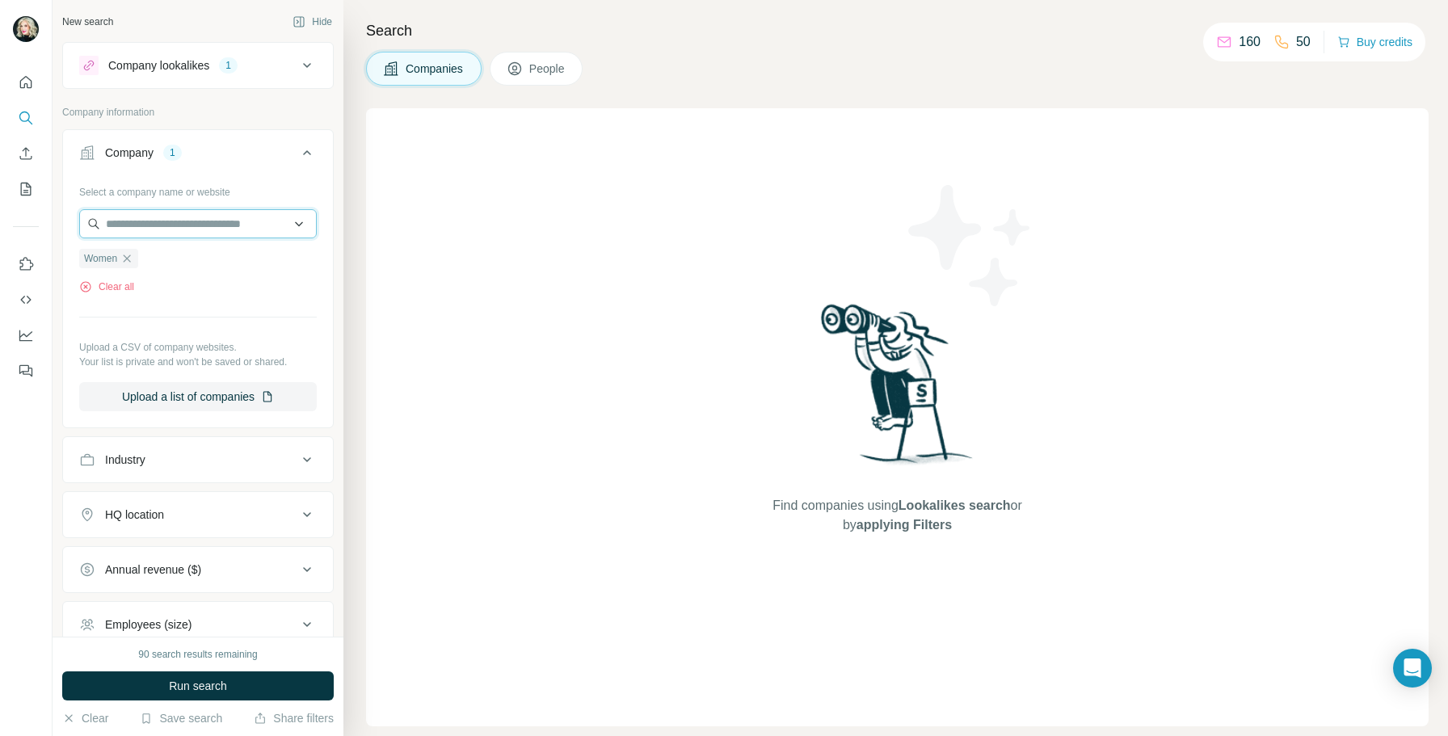
click at [171, 225] on input "text" at bounding box center [198, 223] width 238 height 29
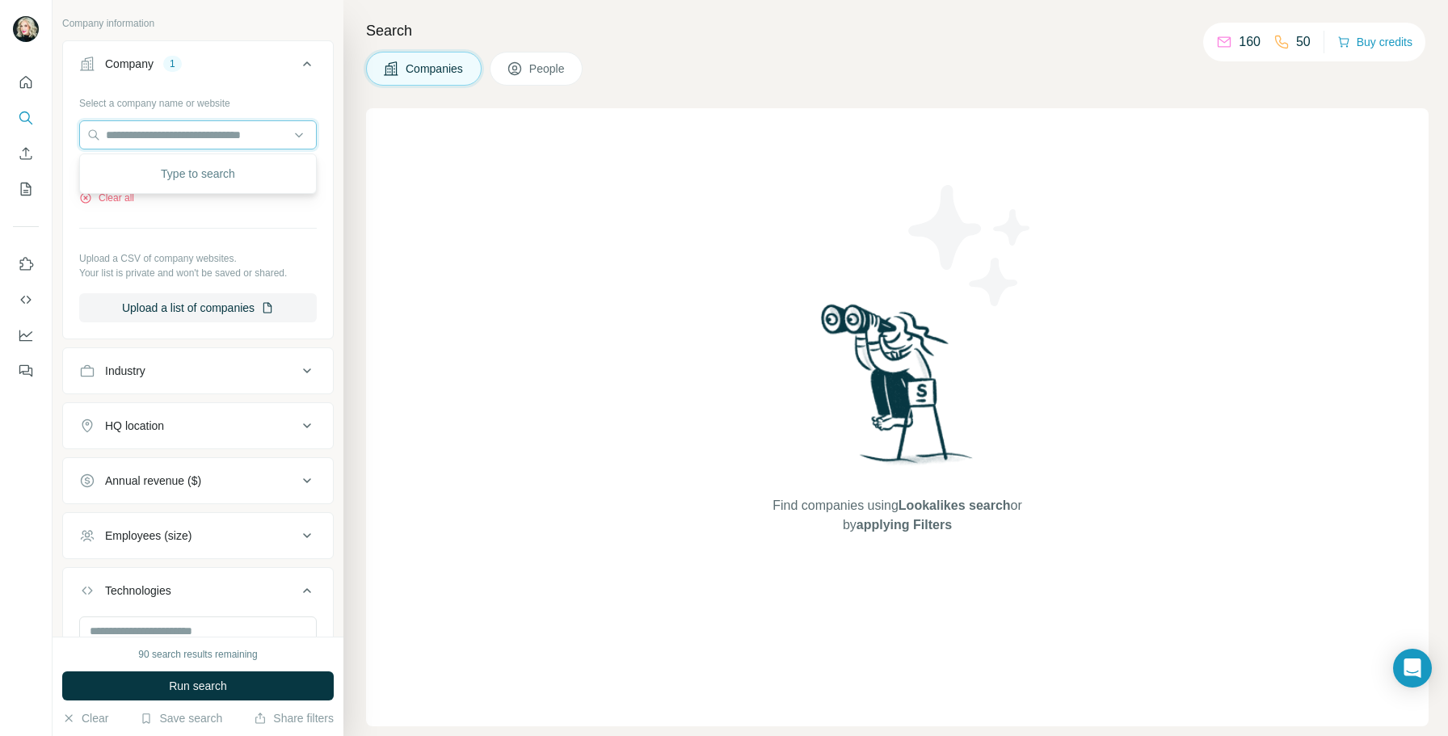
scroll to position [88, 0]
click at [151, 685] on button "Run search" at bounding box center [198, 686] width 272 height 29
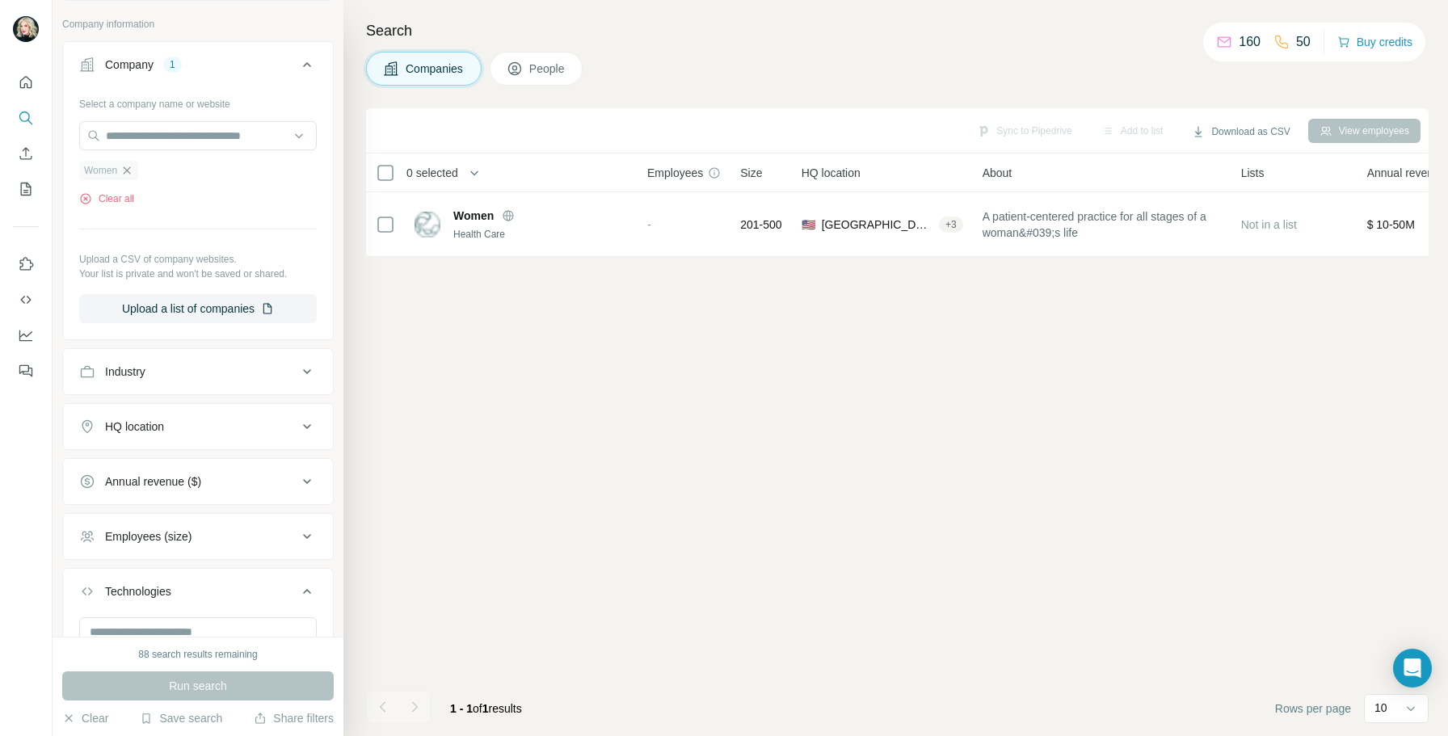
click at [130, 169] on icon "button" at bounding box center [126, 170] width 13 height 13
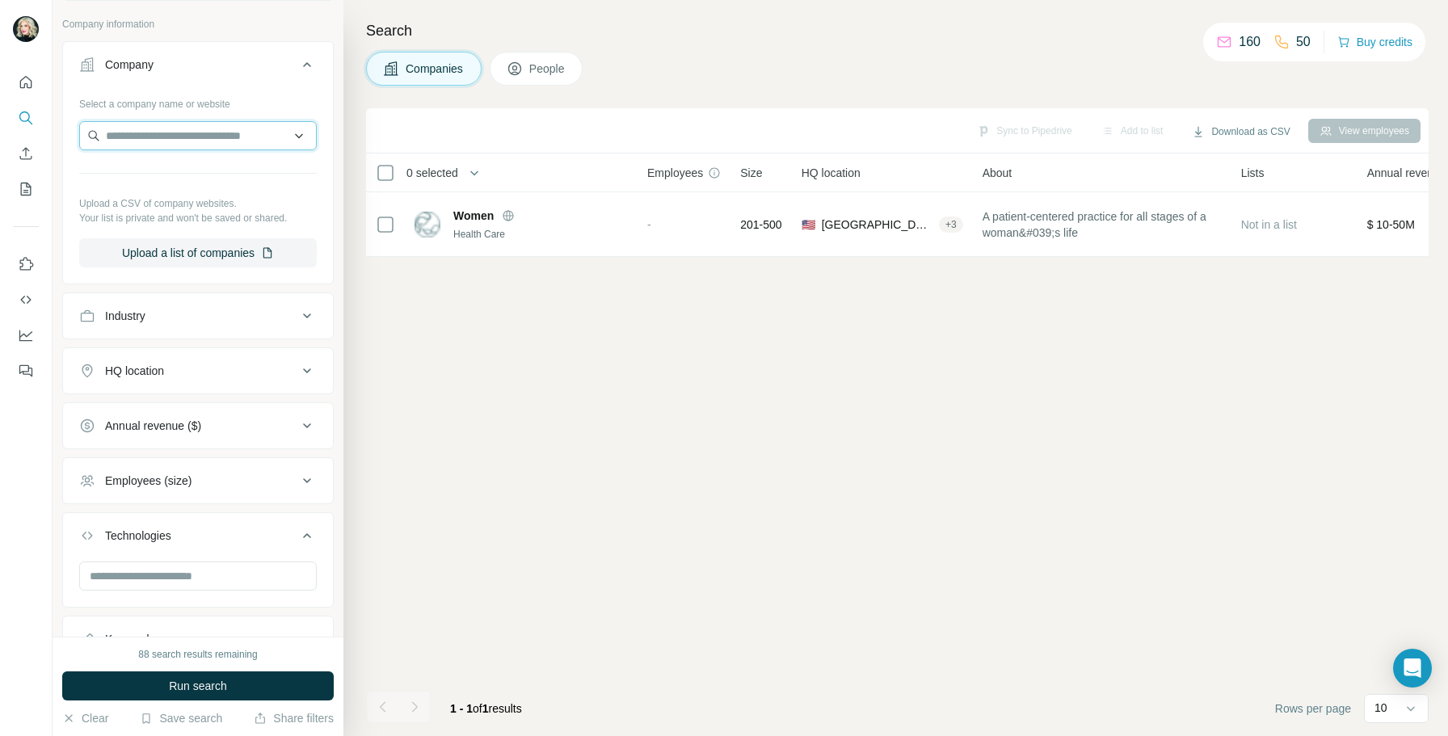
click at [147, 139] on input "text" at bounding box center [198, 135] width 238 height 29
type input "**********"
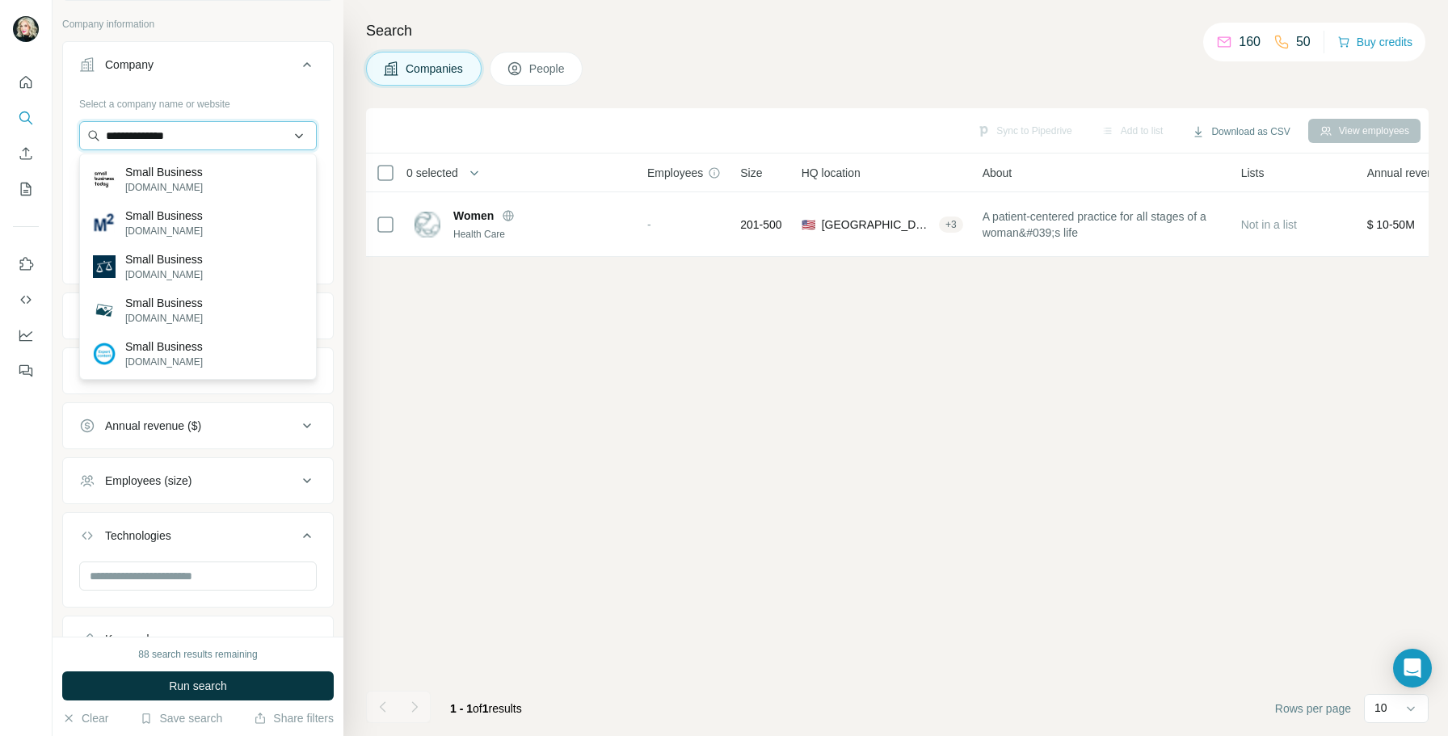
drag, startPoint x: 191, startPoint y: 137, endPoint x: 98, endPoint y: 137, distance: 93.0
click at [98, 137] on input "**********" at bounding box center [198, 135] width 238 height 29
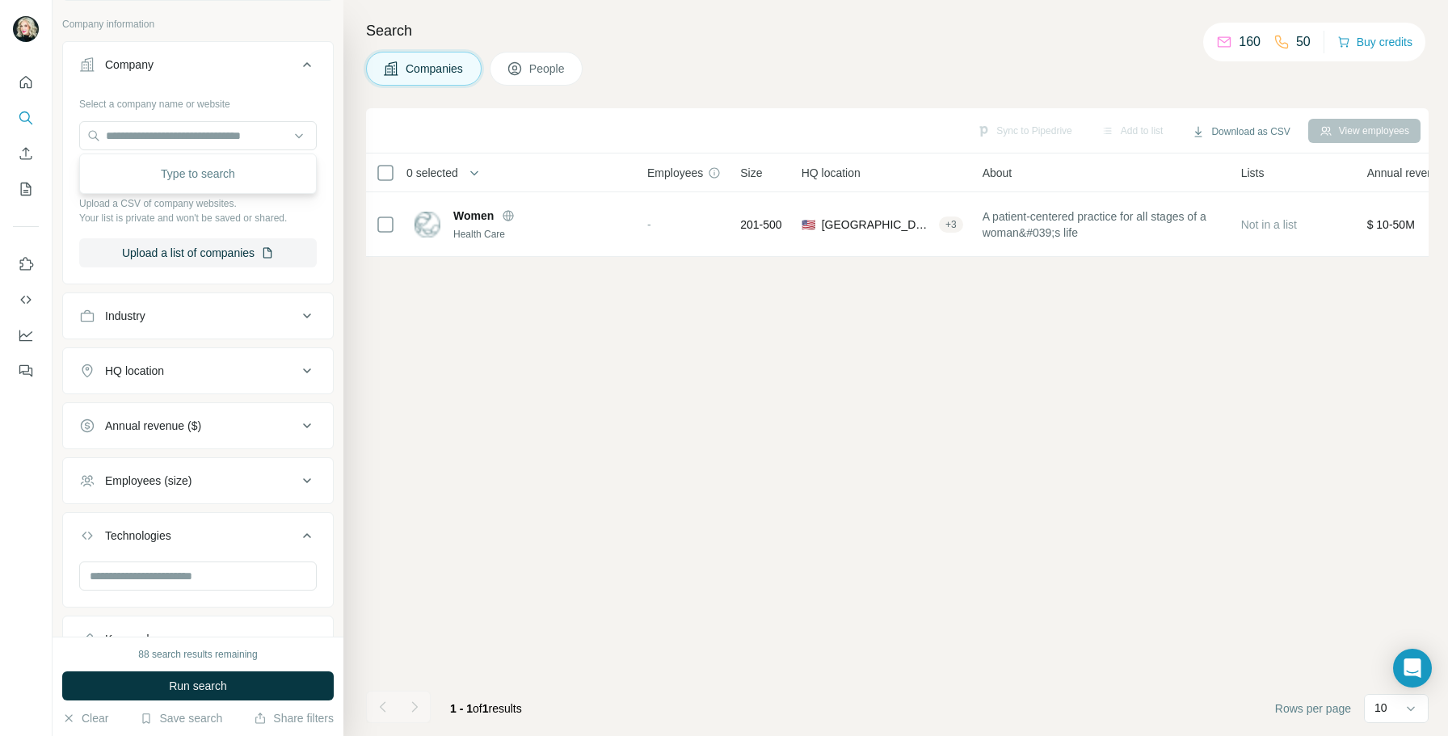
click at [478, 409] on div "Sync to Pipedrive Add to list Download as CSV View employees 0 selected Compani…" at bounding box center [897, 422] width 1063 height 628
click at [186, 325] on button "Industry" at bounding box center [198, 316] width 270 height 39
click at [185, 362] on input at bounding box center [190, 357] width 200 height 18
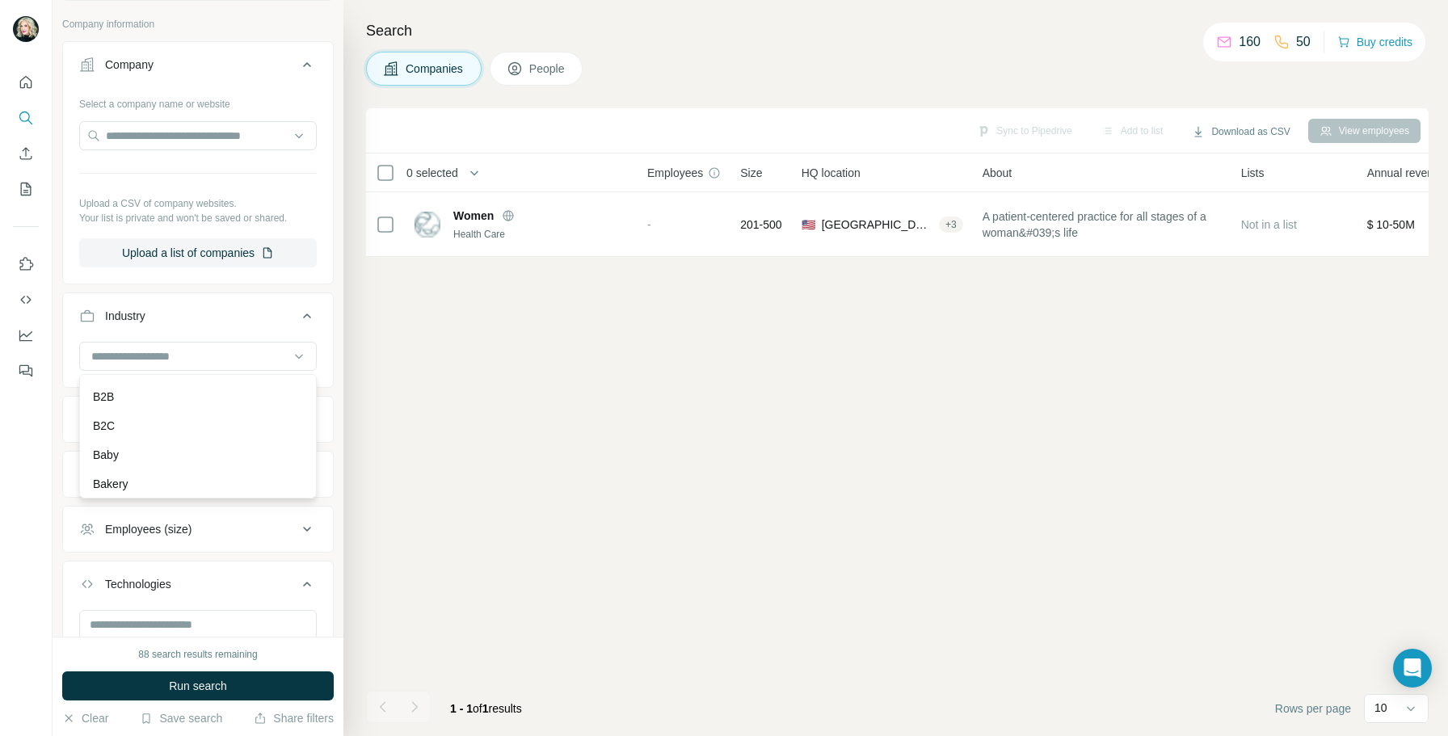
scroll to position [1161, 0]
click at [208, 357] on input at bounding box center [190, 357] width 200 height 18
click at [204, 399] on div "B2B" at bounding box center [198, 396] width 210 height 16
click at [169, 682] on span "Run search" at bounding box center [198, 686] width 58 height 16
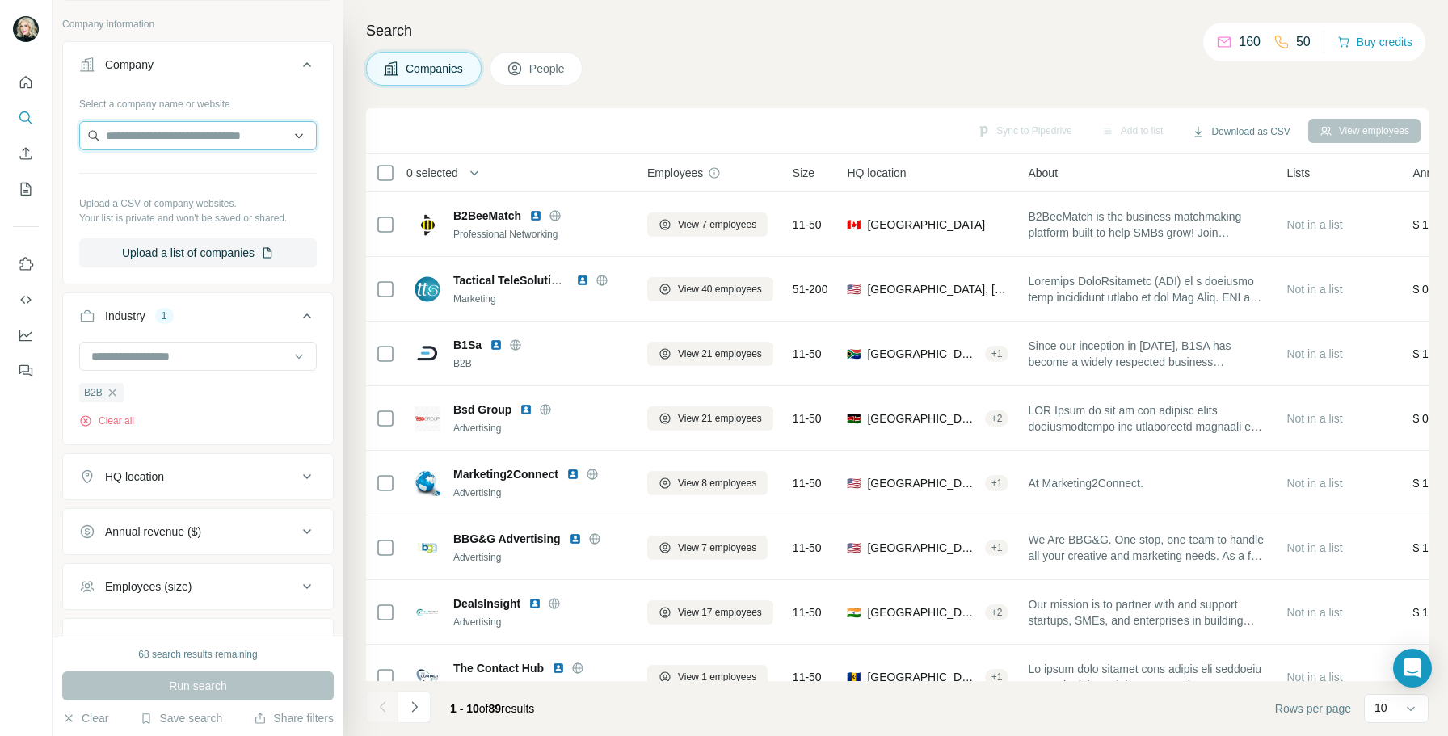
click at [217, 142] on input "text" at bounding box center [198, 135] width 238 height 29
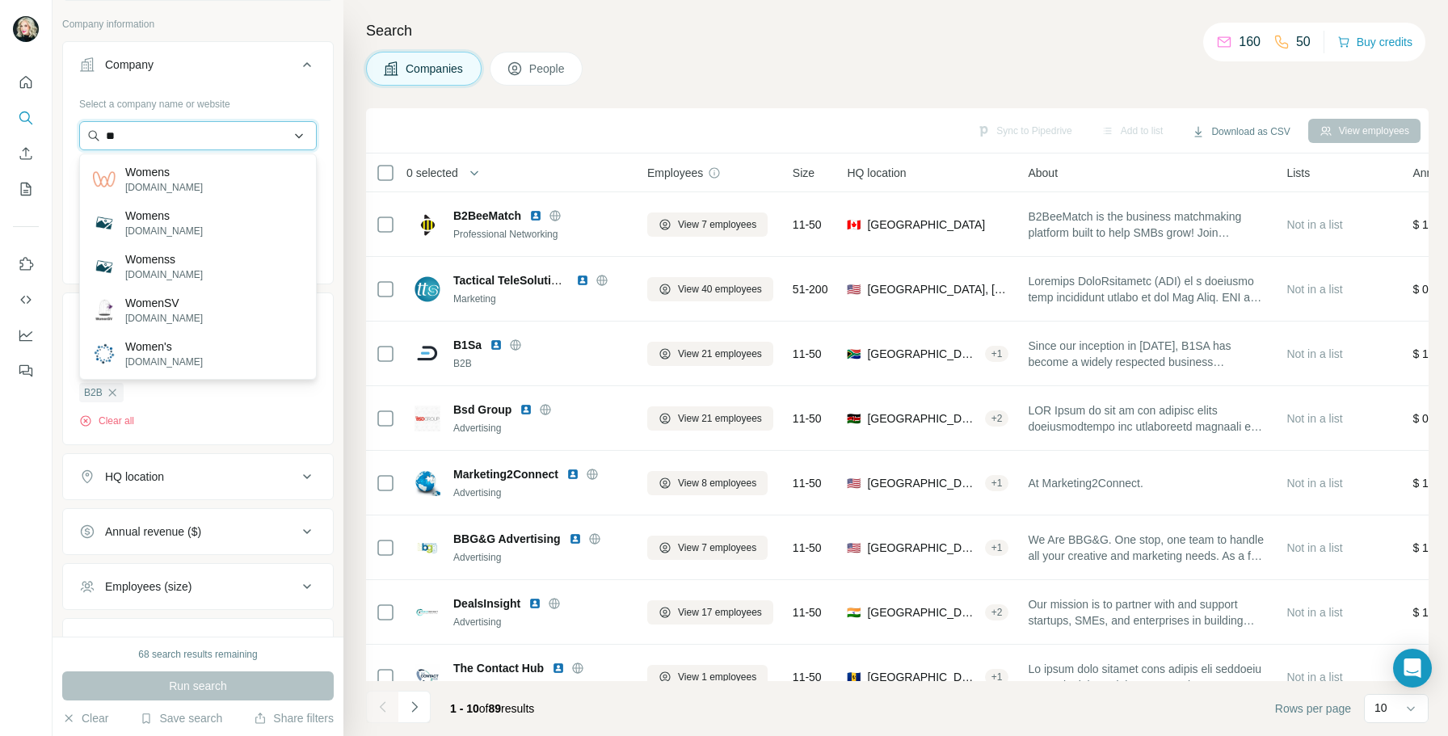
type input "*"
